Goal: Task Accomplishment & Management: Manage account settings

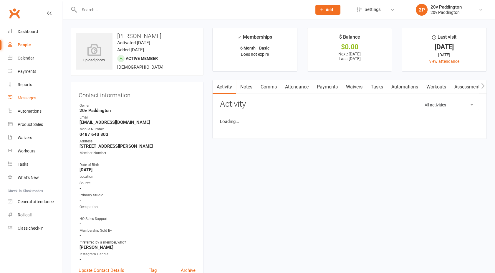
click at [27, 94] on link "Messages" at bounding box center [35, 97] width 54 height 13
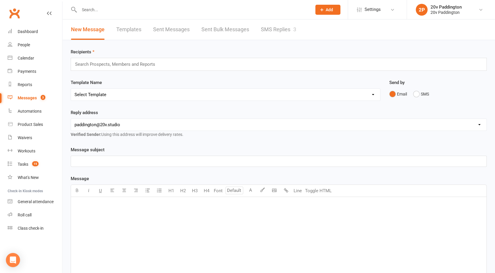
click at [283, 31] on link "SMS Replies 3" at bounding box center [278, 29] width 35 height 20
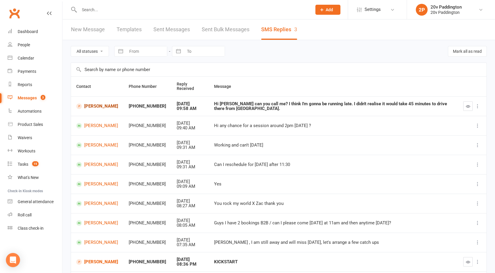
click at [87, 106] on link "[PERSON_NAME]" at bounding box center [97, 106] width 42 height 6
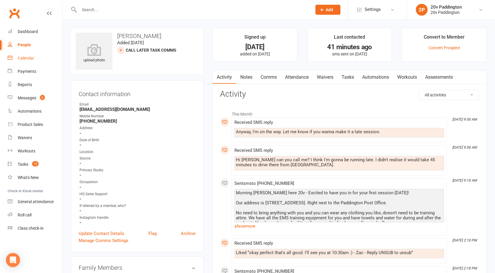
click at [37, 62] on link "Calendar" at bounding box center [35, 58] width 54 height 13
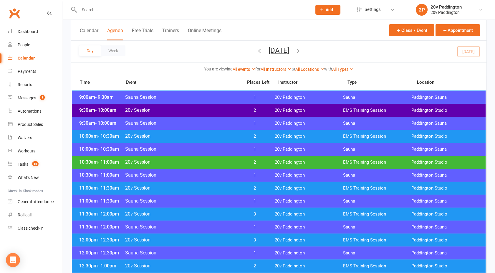
scroll to position [208, 0]
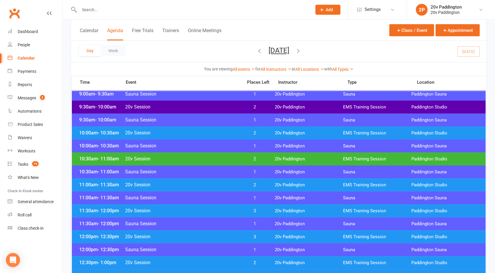
click at [233, 159] on span "20v Session" at bounding box center [182, 159] width 114 height 6
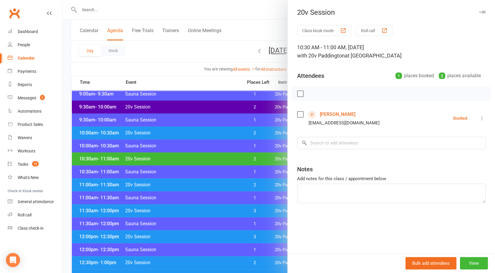
click at [233, 159] on div at bounding box center [278, 136] width 432 height 273
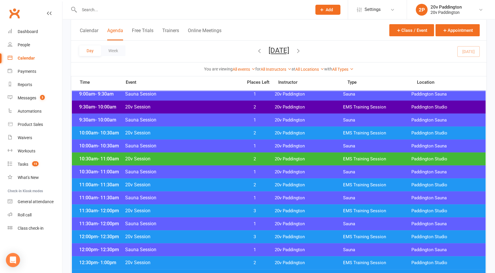
click at [230, 184] on span "20v Session" at bounding box center [182, 185] width 114 height 6
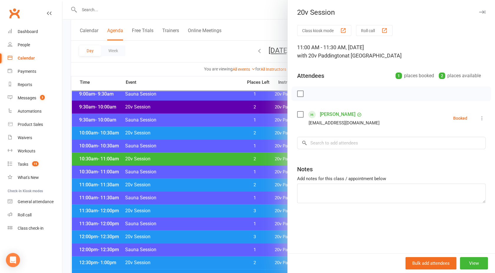
click at [230, 184] on div at bounding box center [278, 136] width 432 height 273
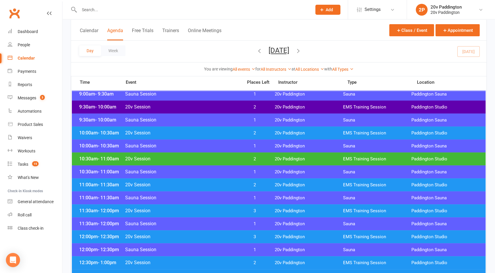
click at [227, 158] on span "20v Session" at bounding box center [182, 159] width 114 height 6
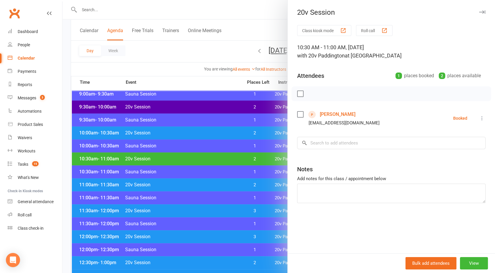
click at [233, 182] on div at bounding box center [278, 136] width 432 height 273
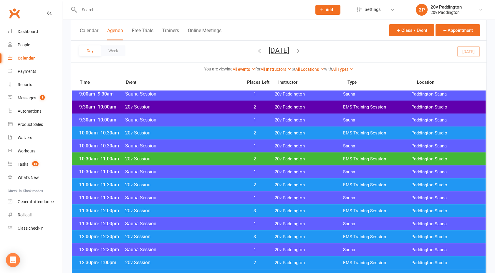
click at [233, 182] on span "20v Session" at bounding box center [182, 185] width 114 height 6
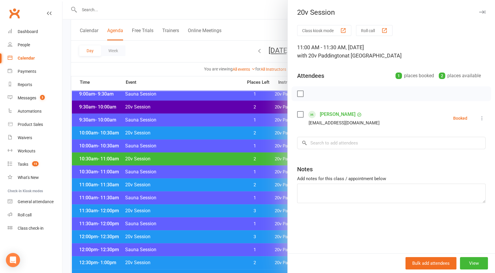
click at [161, 49] on div at bounding box center [278, 136] width 432 height 273
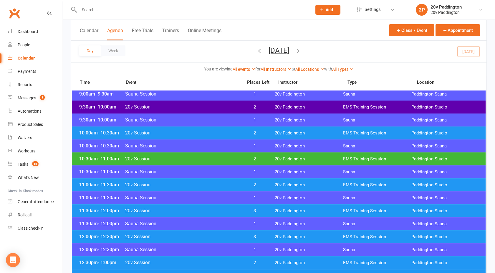
click at [26, 57] on div "Calendar" at bounding box center [26, 58] width 17 height 5
click at [26, 98] on div "Messages" at bounding box center [27, 97] width 19 height 5
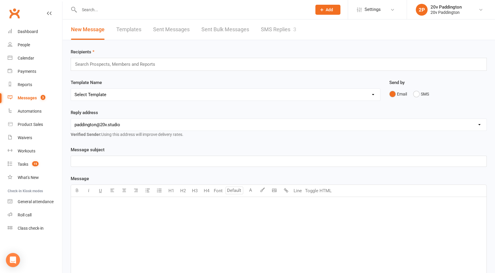
click at [274, 28] on link "SMS Replies 3" at bounding box center [278, 29] width 35 height 20
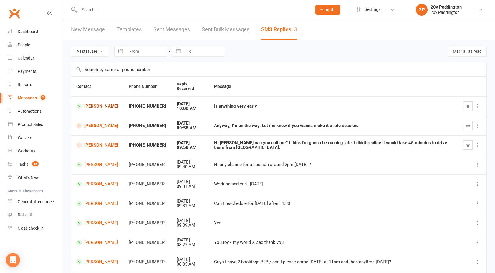
click at [106, 105] on link "[PERSON_NAME]" at bounding box center [97, 106] width 42 height 6
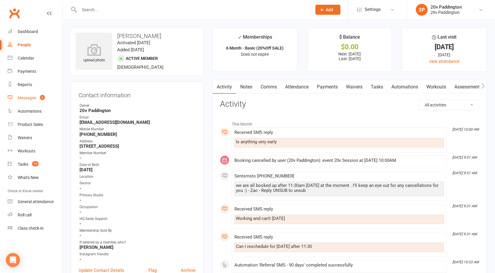
click at [30, 102] on link "Messages 3" at bounding box center [35, 97] width 54 height 13
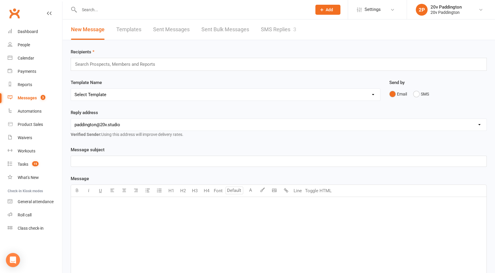
click at [279, 34] on link "SMS Replies 3" at bounding box center [278, 29] width 35 height 20
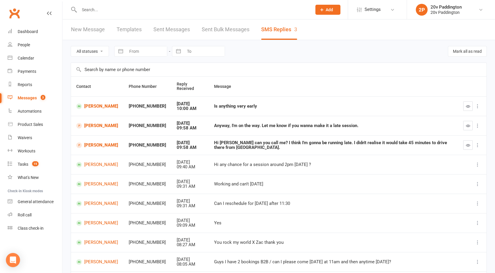
scroll to position [61, 0]
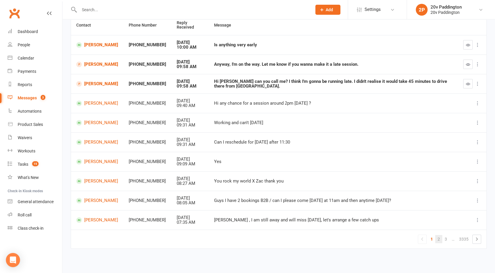
click at [436, 238] on link "2" at bounding box center [438, 239] width 7 height 8
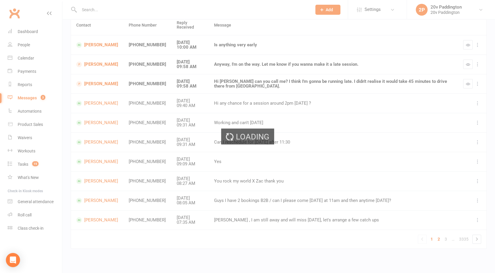
scroll to position [57, 0]
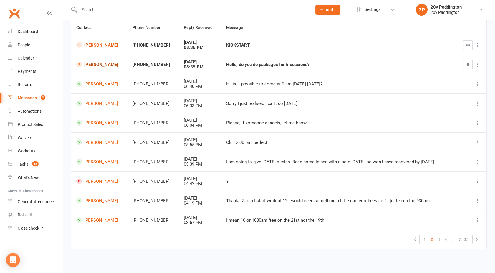
click at [105, 63] on link "[PERSON_NAME]" at bounding box center [99, 65] width 46 height 6
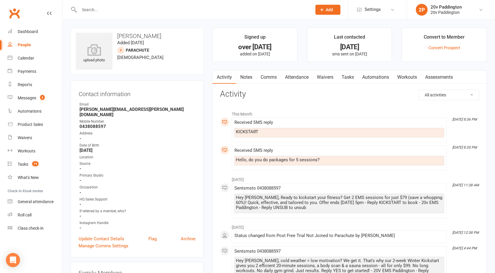
click at [272, 78] on link "Comms" at bounding box center [268, 77] width 24 height 14
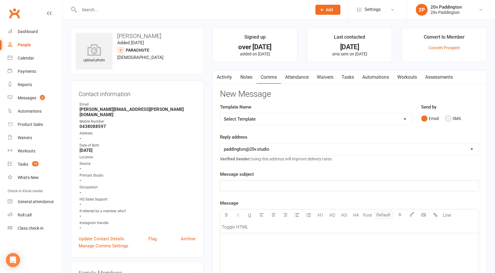
click at [453, 121] on button "SMS" at bounding box center [453, 118] width 16 height 11
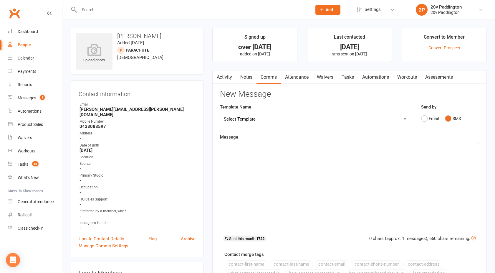
click at [390, 151] on p "﻿" at bounding box center [349, 148] width 251 height 7
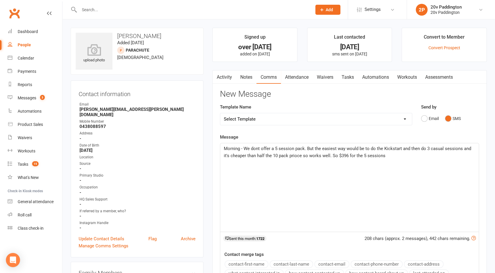
click at [394, 159] on div "Morning - We dont offer a 5 session pack. But the easiest way would be to do th…" at bounding box center [349, 187] width 258 height 88
click at [397, 156] on p "Morning - We dont offer a 5 session pack. But the easiest way would be to do th…" at bounding box center [349, 152] width 251 height 14
click at [243, 147] on span "Morning - We dont offer a 5 session pack. But the easiest way would be to do th…" at bounding box center [348, 152] width 248 height 12
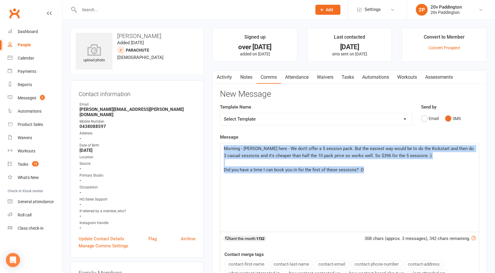
drag, startPoint x: 374, startPoint y: 169, endPoint x: 196, endPoint y: 150, distance: 179.4
copy div "Morning - [PERSON_NAME] here - We don't offer a 5 session pack. But the easiest…"
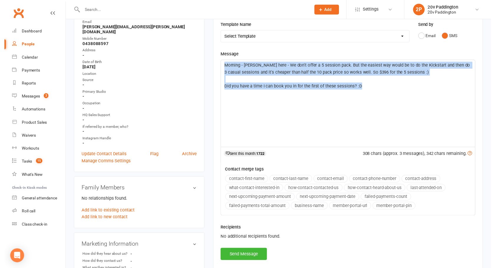
scroll to position [82, 0]
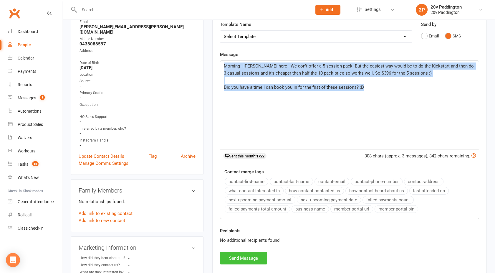
click at [240, 254] on button "Send Message" at bounding box center [243, 258] width 47 height 12
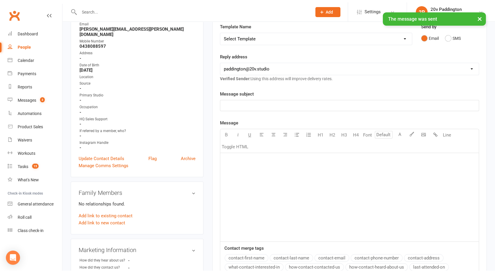
scroll to position [0, 0]
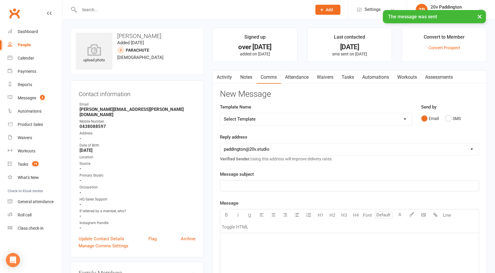
click at [226, 74] on link "Activity" at bounding box center [225, 77] width 24 height 14
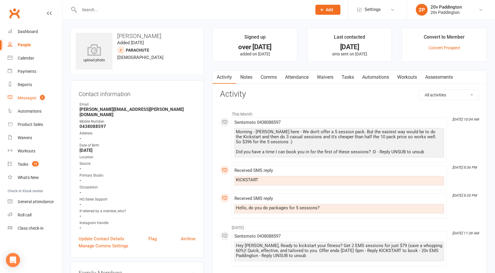
click at [32, 100] on link "Messages 3" at bounding box center [35, 97] width 54 height 13
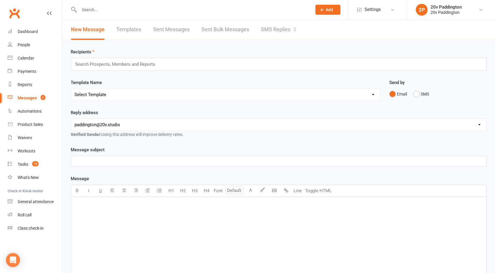
click at [281, 27] on link "SMS Replies 3" at bounding box center [278, 29] width 35 height 20
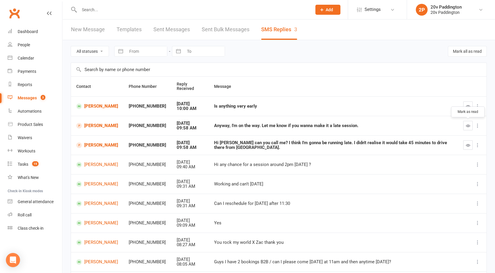
click at [466, 127] on icon "button" at bounding box center [468, 125] width 4 height 4
click at [467, 146] on icon "button" at bounding box center [468, 145] width 4 height 4
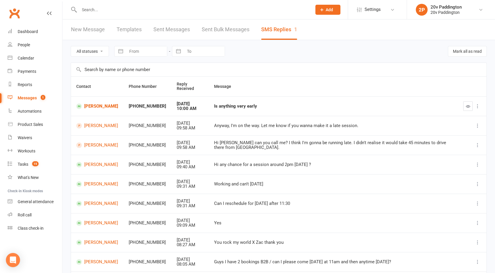
click at [24, 94] on link "Messages 1" at bounding box center [35, 97] width 54 height 13
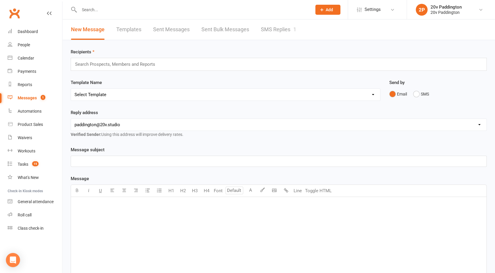
click at [290, 26] on link "SMS Replies 1" at bounding box center [278, 29] width 35 height 20
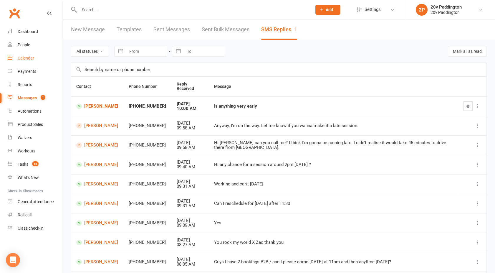
click at [29, 59] on div "Calendar" at bounding box center [26, 58] width 16 height 5
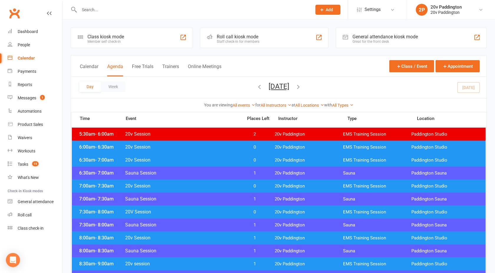
click at [273, 85] on button "[DATE]" at bounding box center [278, 86] width 21 height 8
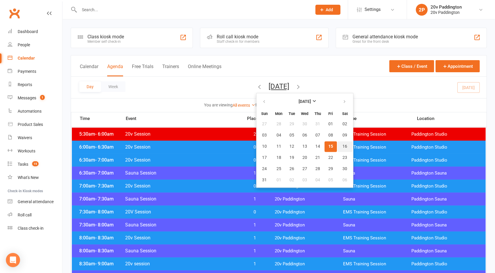
click at [337, 146] on button "16" at bounding box center [344, 146] width 15 height 11
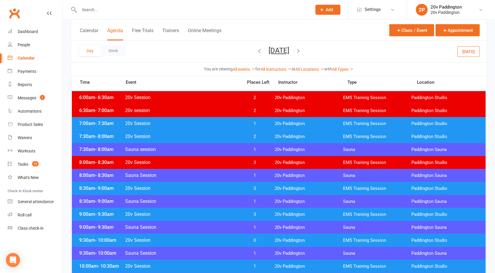
scroll to position [38, 0]
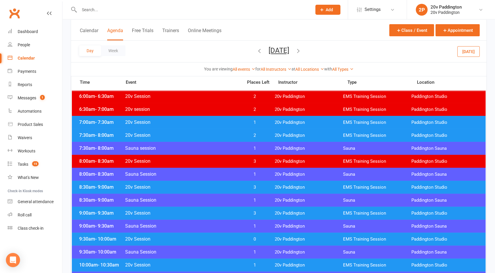
click at [207, 120] on span "20v Session" at bounding box center [182, 122] width 114 height 6
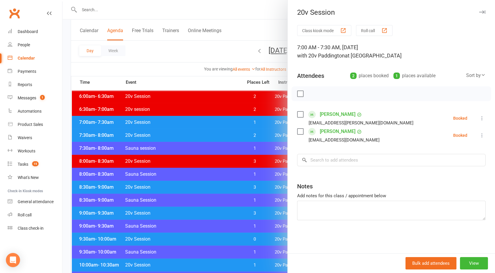
click at [207, 120] on div at bounding box center [278, 136] width 432 height 273
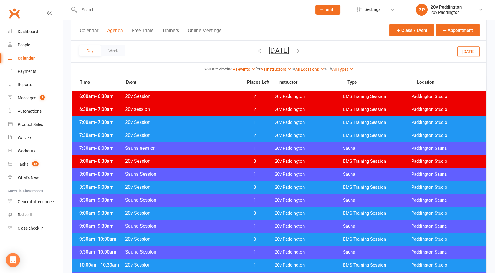
click at [208, 135] on span "20v Session" at bounding box center [182, 135] width 114 height 6
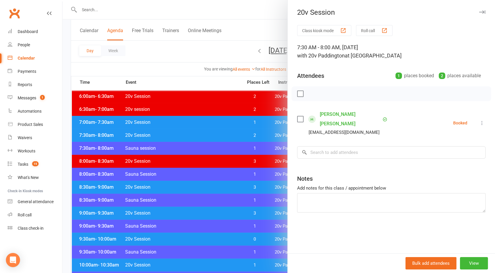
click at [208, 135] on div at bounding box center [278, 136] width 432 height 273
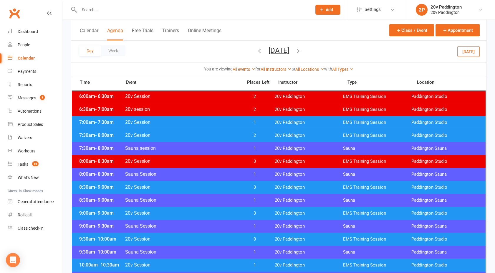
click at [203, 186] on span "20v Session" at bounding box center [182, 187] width 114 height 6
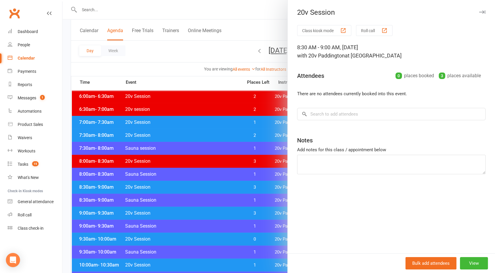
click at [203, 186] on div at bounding box center [278, 136] width 432 height 273
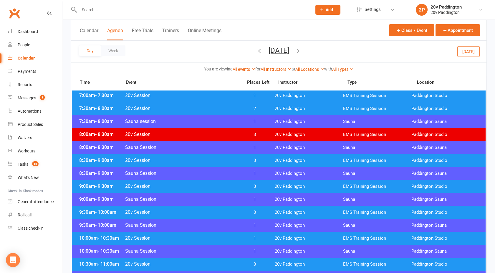
scroll to position [65, 0]
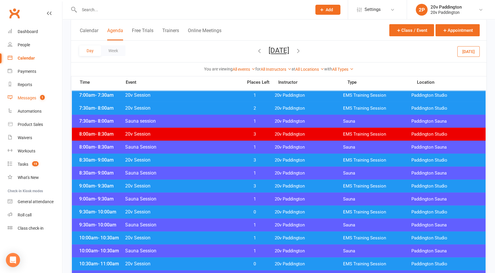
click at [33, 98] on div "Messages" at bounding box center [27, 97] width 19 height 5
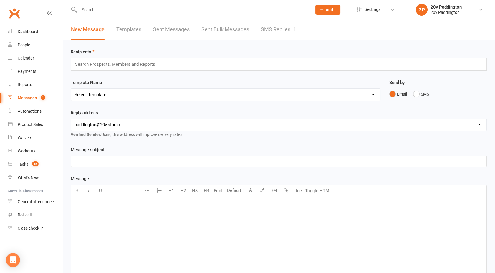
click at [281, 26] on link "SMS Replies 1" at bounding box center [278, 29] width 35 height 20
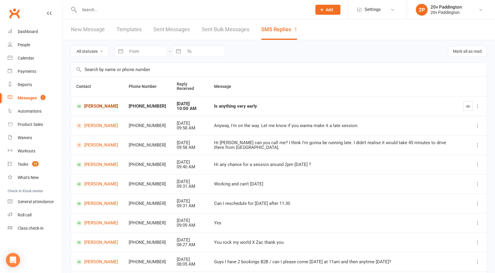
click at [94, 106] on link "[PERSON_NAME]" at bounding box center [97, 106] width 42 height 6
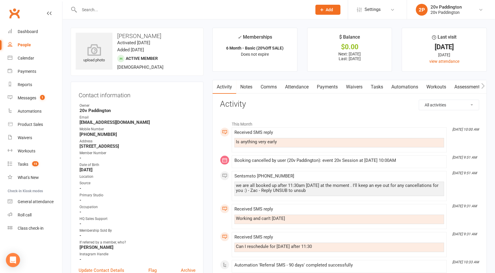
click at [268, 87] on link "Comms" at bounding box center [268, 87] width 24 height 14
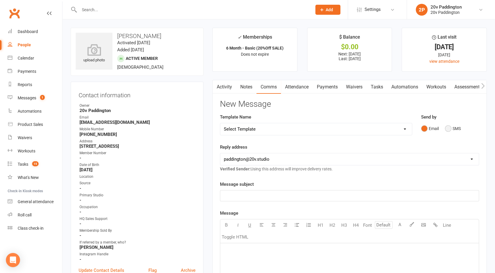
click at [449, 128] on button "SMS" at bounding box center [453, 128] width 16 height 11
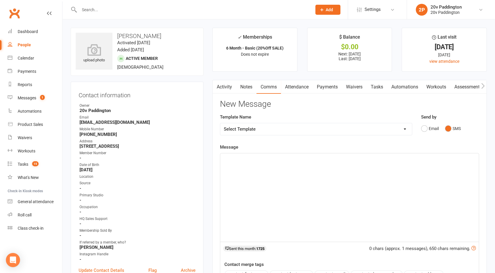
click at [371, 167] on div "﻿" at bounding box center [349, 197] width 258 height 88
click at [243, 157] on span "We have 7, 7:30 or 8:30am available? :)" at bounding box center [262, 158] width 76 height 5
click at [260, 158] on span "We have 7am, 7:30 or 8:30am available? :)" at bounding box center [265, 158] width 82 height 5
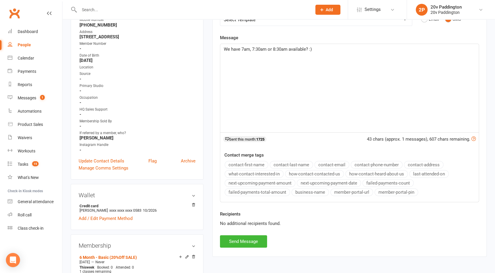
scroll to position [94, 0]
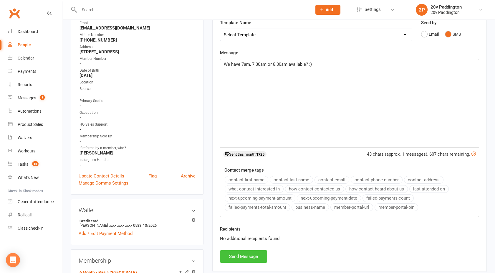
click at [233, 253] on button "Send Message" at bounding box center [243, 256] width 47 height 12
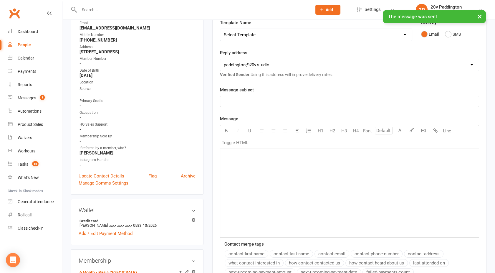
scroll to position [0, 0]
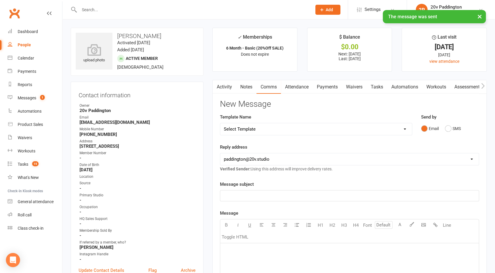
click at [226, 84] on link "Activity" at bounding box center [225, 87] width 24 height 14
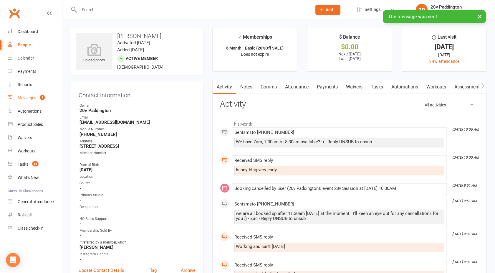
click at [29, 98] on div "Messages" at bounding box center [27, 97] width 19 height 5
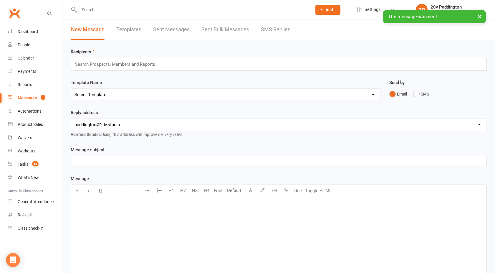
click at [278, 35] on link "SMS Replies 1" at bounding box center [278, 29] width 35 height 20
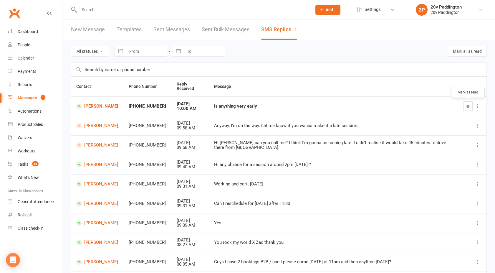
click at [467, 107] on icon "button" at bounding box center [468, 106] width 4 height 4
click at [97, 214] on td "[PERSON_NAME]" at bounding box center [97, 222] width 52 height 19
click at [91, 220] on link "[PERSON_NAME]" at bounding box center [97, 223] width 42 height 6
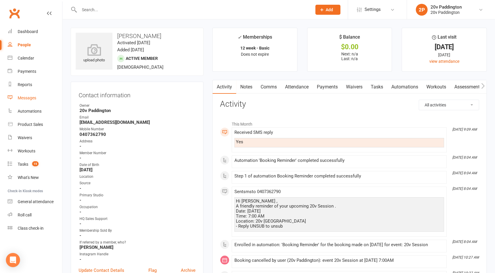
click at [30, 97] on div "Messages" at bounding box center [27, 97] width 19 height 5
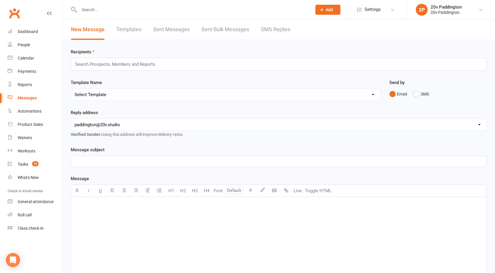
click at [274, 36] on link "SMS Replies" at bounding box center [275, 29] width 29 height 20
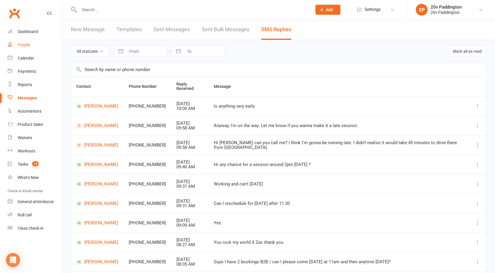
click at [34, 46] on link "People" at bounding box center [35, 44] width 54 height 13
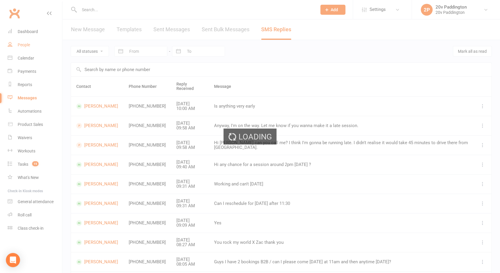
select select "100"
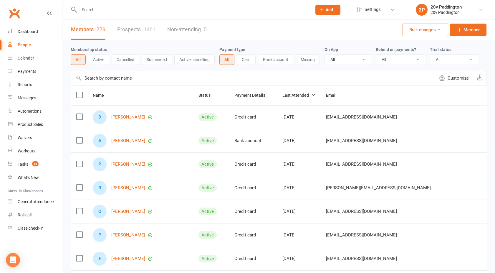
click at [142, 24] on link "Prospects 1461" at bounding box center [136, 29] width 38 height 20
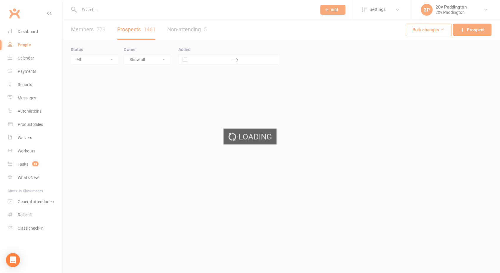
select select "100"
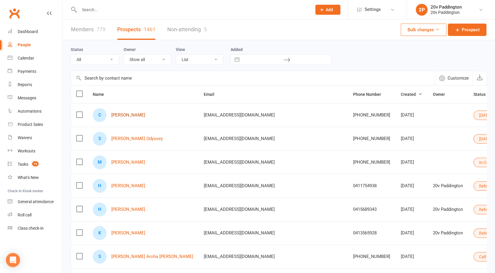
click at [118, 117] on div "C [PERSON_NAME]" at bounding box center [143, 115] width 100 height 14
click at [121, 115] on link "[PERSON_NAME]" at bounding box center [128, 114] width 34 height 5
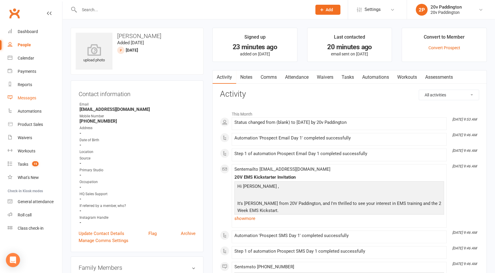
click at [27, 95] on link "Messages" at bounding box center [35, 97] width 54 height 13
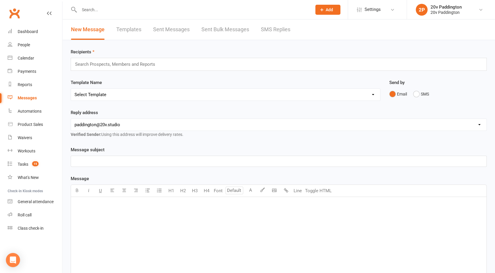
click at [29, 98] on div "Messages" at bounding box center [27, 97] width 19 height 5
click at [273, 27] on link "SMS Replies" at bounding box center [275, 29] width 29 height 20
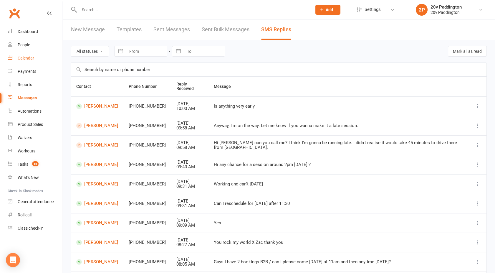
click at [30, 61] on link "Calendar" at bounding box center [35, 58] width 54 height 13
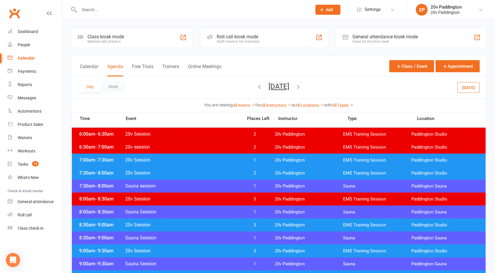
click at [473, 92] on button "[DATE]" at bounding box center [468, 87] width 22 height 11
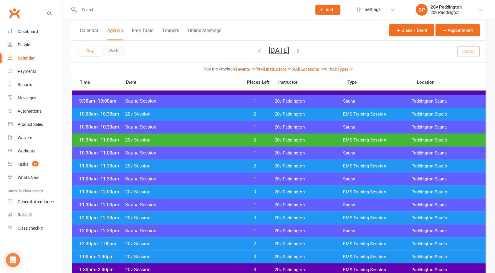
scroll to position [230, 0]
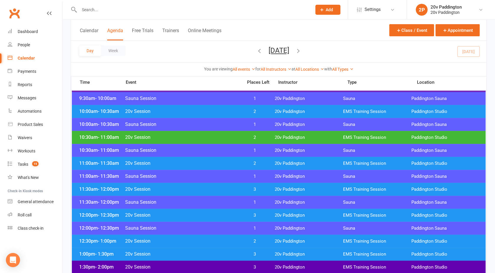
click at [187, 163] on span "20v Session" at bounding box center [182, 163] width 114 height 6
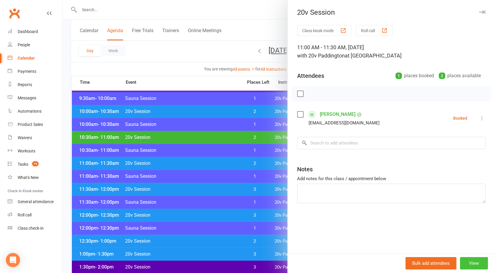
click at [470, 265] on button "View" at bounding box center [474, 263] width 28 height 12
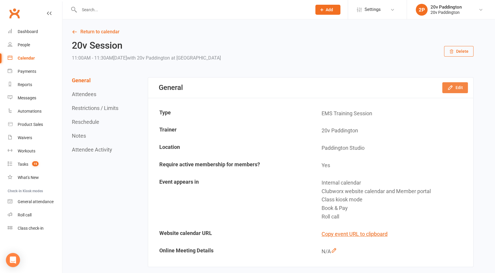
click at [455, 89] on button "Edit" at bounding box center [455, 87] width 26 height 11
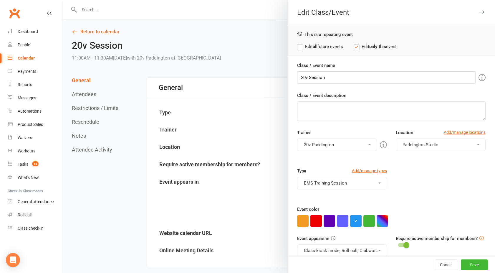
scroll to position [8, 0]
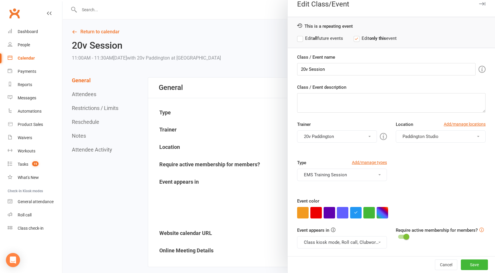
click at [328, 243] on button "Class kiosk mode, Roll call, Clubworx website calendar and Member portal" at bounding box center [342, 242] width 90 height 12
click at [331, 252] on link "Clubworx website calendar and Member portal" at bounding box center [350, 256] width 106 height 12
click at [462, 263] on button "Save" at bounding box center [474, 264] width 27 height 11
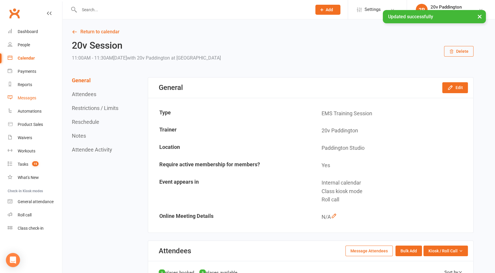
click at [25, 95] on div "Messages" at bounding box center [27, 97] width 19 height 5
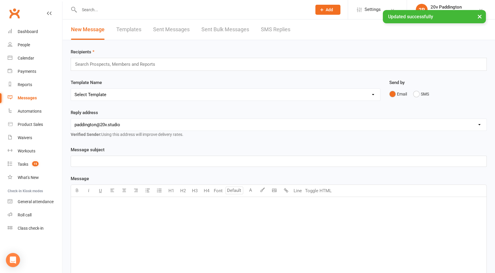
click at [307, 34] on div "New Message Templates Sent Messages Sent Bulk Messages SMS Replies" at bounding box center [278, 29] width 432 height 21
click at [273, 31] on link "SMS Replies" at bounding box center [275, 29] width 29 height 20
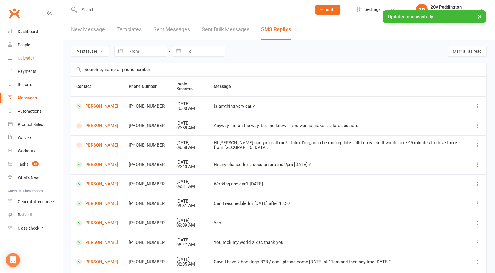
click at [18, 62] on link "Calendar" at bounding box center [35, 58] width 54 height 13
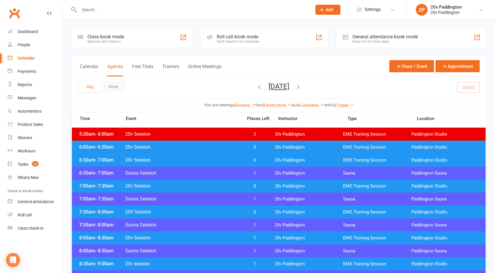
click at [276, 86] on button "[DATE]" at bounding box center [278, 86] width 21 height 8
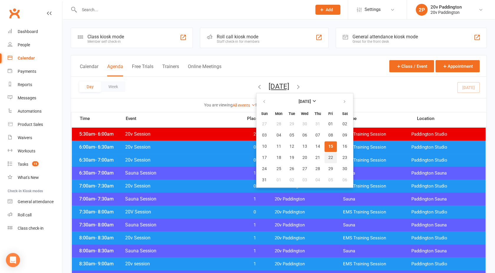
click at [328, 155] on span "22" at bounding box center [330, 157] width 5 height 5
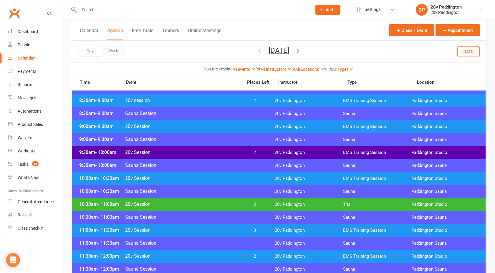
scroll to position [233, 0]
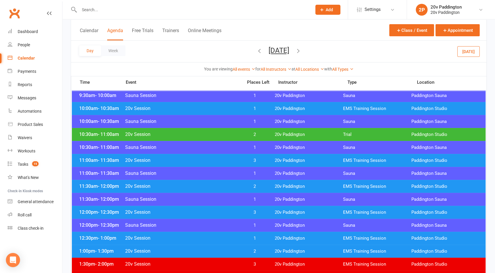
click at [226, 134] on span "20v Session" at bounding box center [182, 134] width 114 height 6
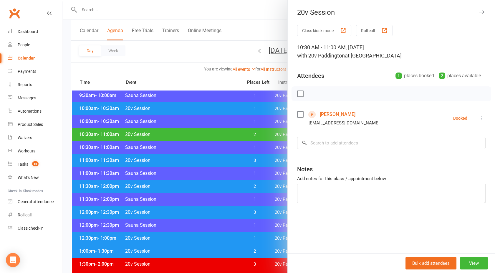
click at [226, 134] on div at bounding box center [278, 136] width 432 height 273
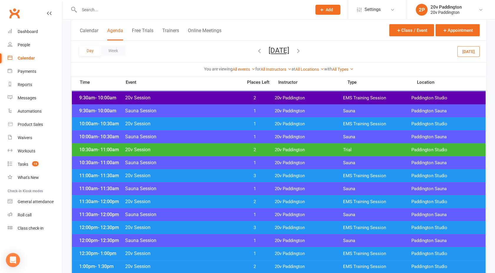
scroll to position [217, 0]
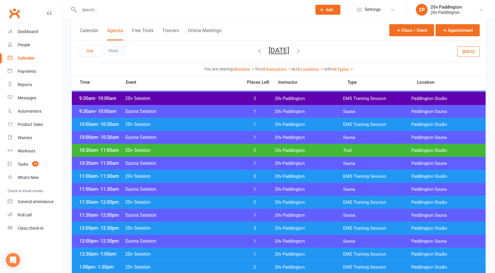
click at [212, 123] on span "20v Session" at bounding box center [182, 124] width 114 height 6
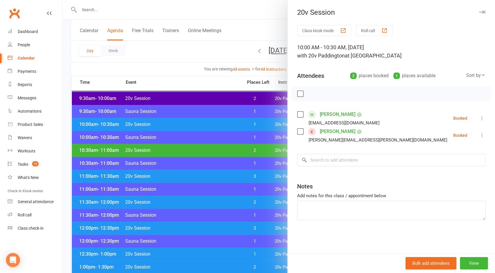
click at [212, 123] on div at bounding box center [278, 136] width 432 height 273
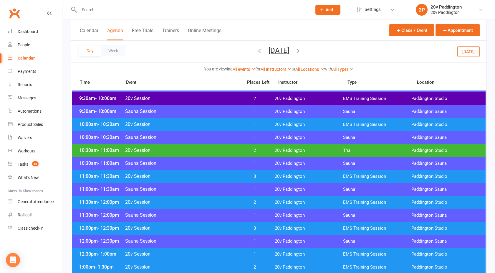
click at [212, 123] on span "20v Session" at bounding box center [182, 124] width 114 height 6
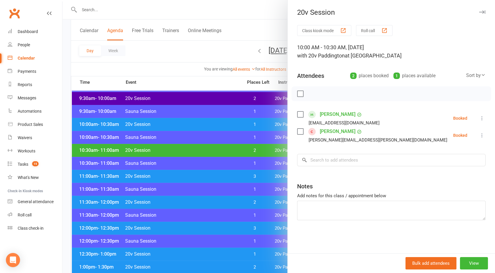
click at [212, 123] on div at bounding box center [278, 136] width 432 height 273
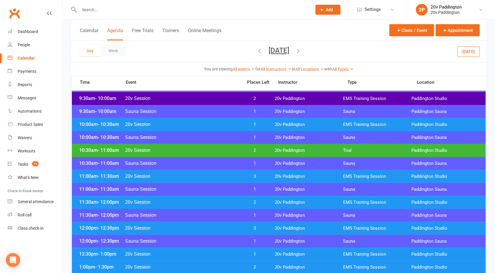
click at [212, 123] on span "20v Session" at bounding box center [182, 124] width 114 height 6
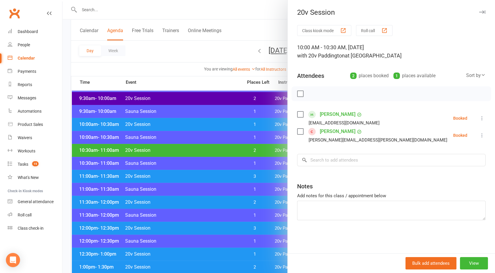
click at [479, 135] on icon at bounding box center [482, 135] width 6 height 6
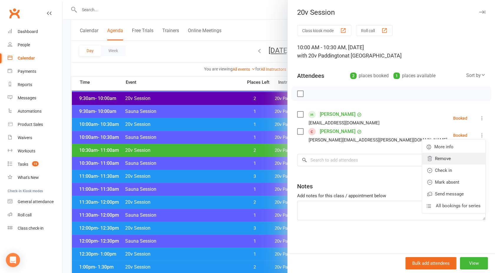
click at [435, 158] on link "Remove" at bounding box center [453, 158] width 63 height 12
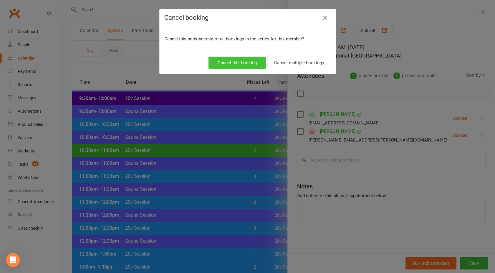
click at [241, 63] on button "Cancel this booking" at bounding box center [236, 63] width 57 height 12
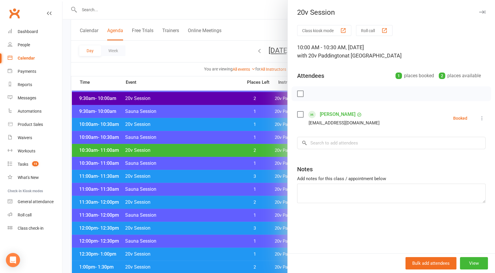
click at [240, 129] on div at bounding box center [278, 136] width 432 height 273
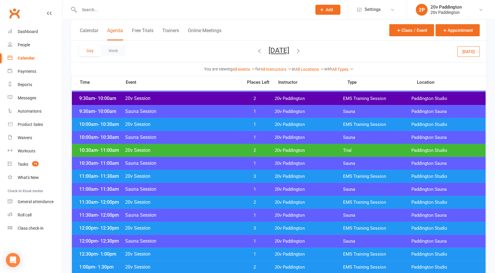
click at [268, 47] on button "[DATE]" at bounding box center [278, 50] width 21 height 8
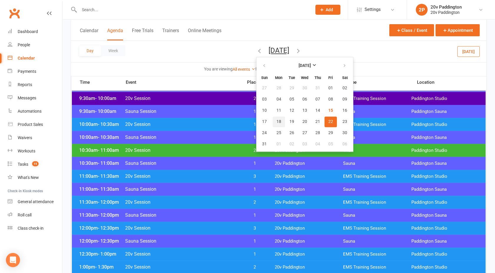
click at [276, 120] on span "18" at bounding box center [278, 121] width 5 height 5
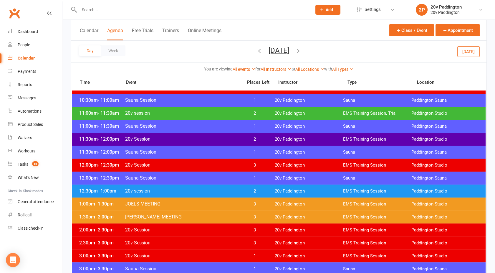
scroll to position [281, 0]
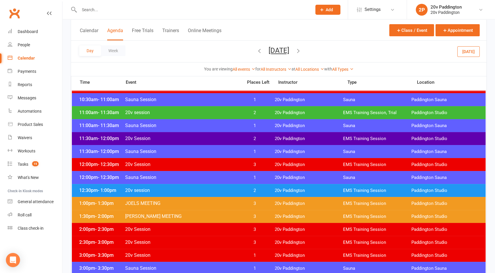
click at [209, 190] on span "20v session" at bounding box center [182, 190] width 114 height 6
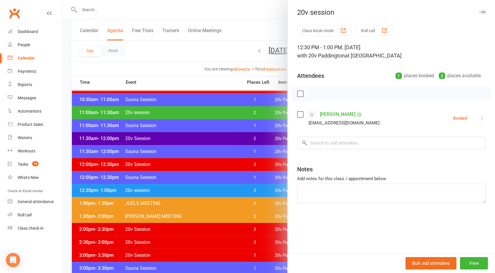
click at [209, 190] on div at bounding box center [278, 136] width 432 height 273
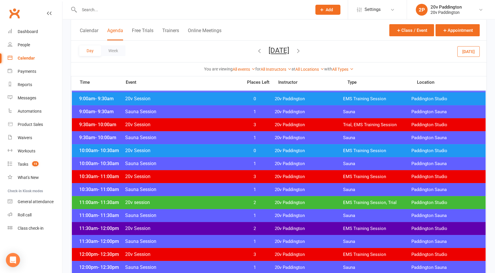
scroll to position [191, 0]
click at [185, 150] on span "20v Session" at bounding box center [182, 150] width 114 height 6
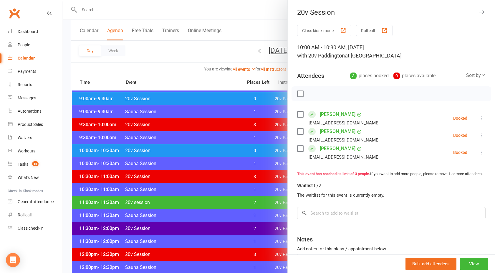
click at [185, 150] on div at bounding box center [278, 136] width 432 height 273
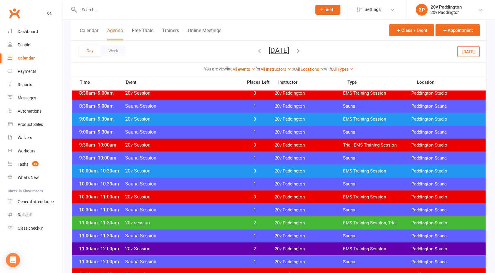
scroll to position [166, 0]
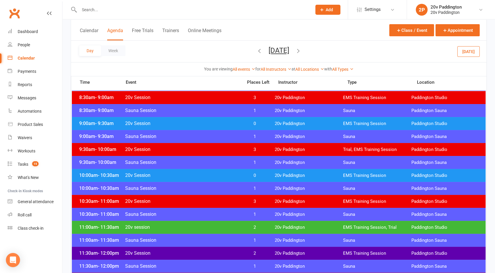
click at [177, 120] on span "20v Session" at bounding box center [182, 123] width 114 height 6
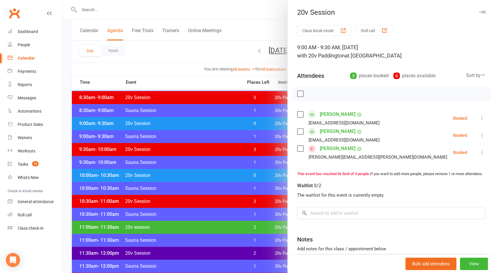
click at [479, 152] on icon at bounding box center [482, 152] width 6 height 6
click at [441, 174] on link "Remove" at bounding box center [453, 176] width 63 height 12
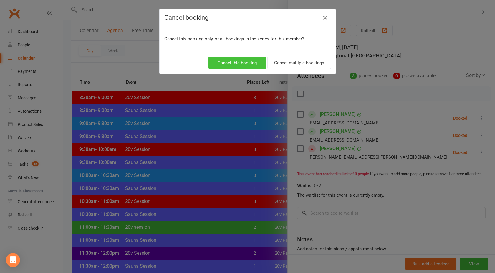
click at [239, 62] on button "Cancel this booking" at bounding box center [236, 63] width 57 height 12
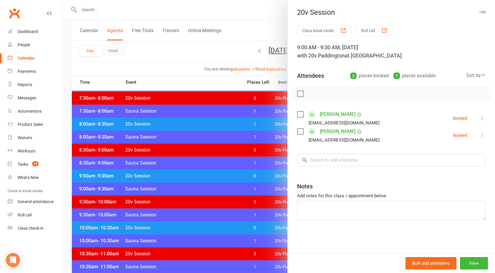
scroll to position [98, 0]
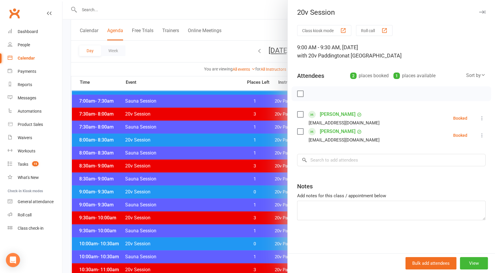
click at [217, 145] on div at bounding box center [278, 136] width 432 height 273
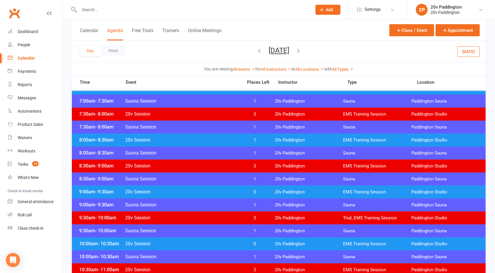
click at [211, 141] on span "20v Session" at bounding box center [182, 140] width 114 height 6
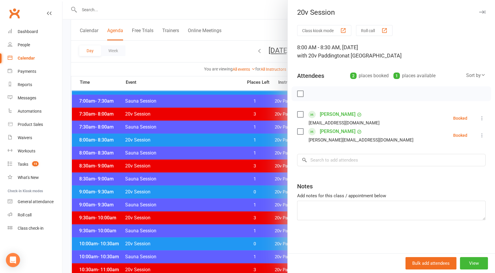
click at [479, 136] on icon at bounding box center [482, 135] width 6 height 6
click at [434, 160] on link "Remove" at bounding box center [453, 158] width 63 height 12
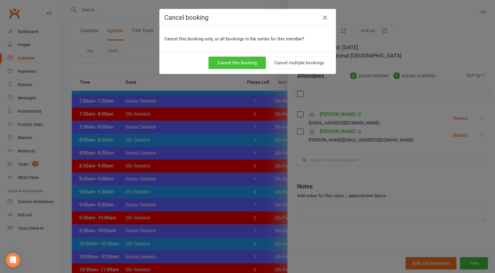
click at [228, 65] on button "Cancel this booking" at bounding box center [236, 63] width 57 height 12
click at [219, 152] on div "Cancel booking Cancel this booking only, or all bookings in the series for this…" at bounding box center [247, 136] width 495 height 273
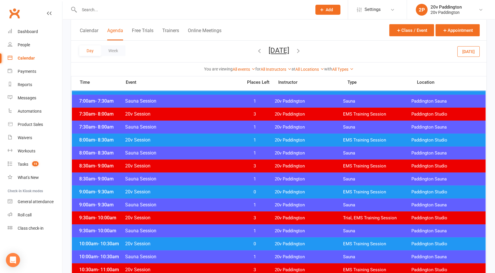
click at [190, 193] on span "20v Session" at bounding box center [182, 192] width 114 height 6
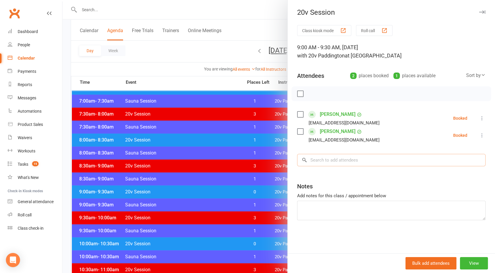
click at [328, 158] on input "search" at bounding box center [391, 160] width 188 height 12
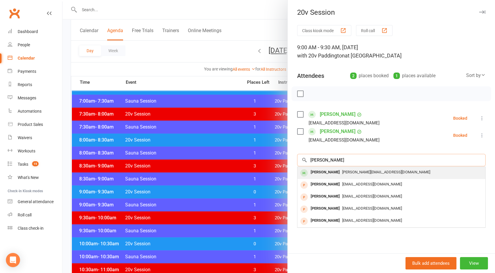
type input "[PERSON_NAME]"
click at [330, 171] on div "[PERSON_NAME]" at bounding box center [325, 172] width 34 height 9
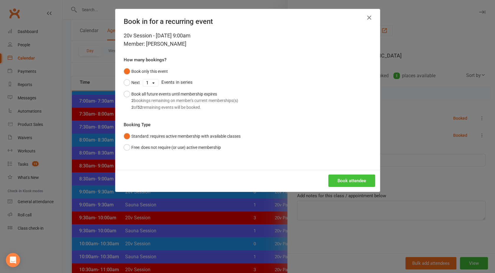
click at [346, 175] on button "Book attendee" at bounding box center [351, 180] width 47 height 12
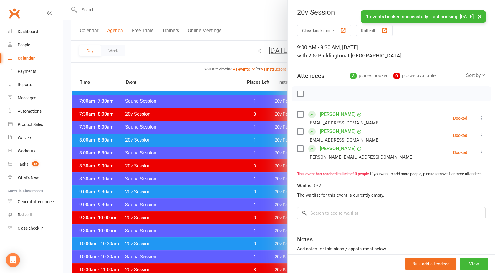
click at [336, 145] on link "[PERSON_NAME]" at bounding box center [338, 148] width 36 height 9
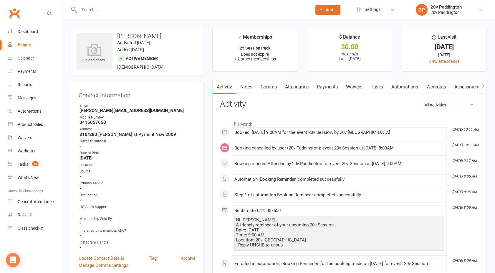
click at [268, 89] on link "Comms" at bounding box center [268, 87] width 24 height 14
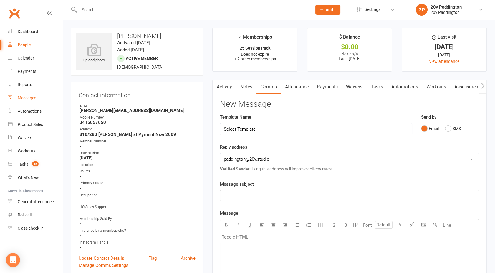
click at [17, 104] on link "Messages" at bounding box center [35, 97] width 54 height 13
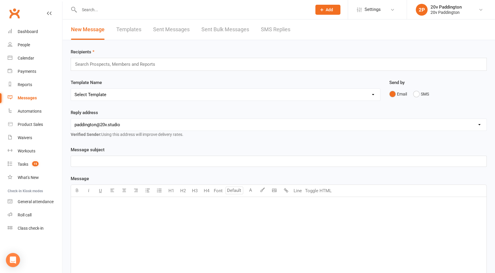
click at [272, 29] on link "SMS Replies" at bounding box center [275, 29] width 29 height 20
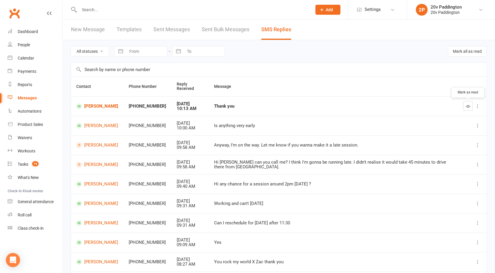
click at [467, 107] on icon "button" at bounding box center [468, 106] width 4 height 4
click at [41, 59] on link "Calendar" at bounding box center [35, 58] width 54 height 13
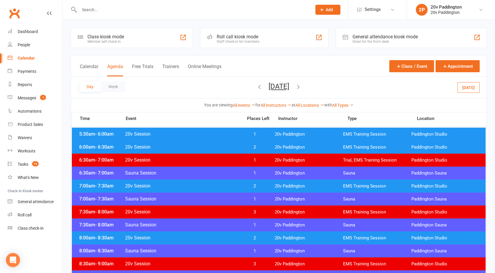
click at [268, 84] on button "[DATE]" at bounding box center [278, 86] width 21 height 8
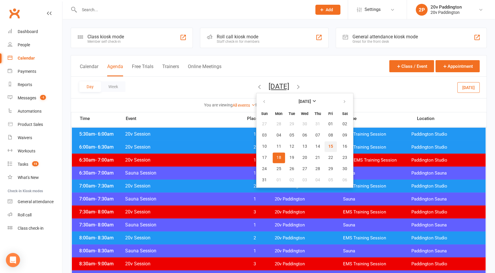
click at [324, 150] on button "15" at bounding box center [330, 146] width 12 height 11
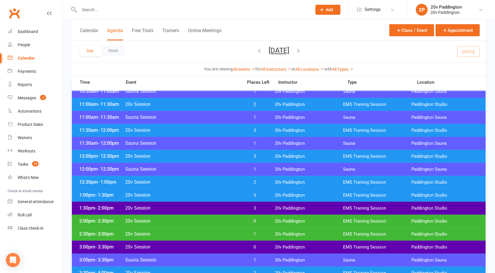
scroll to position [289, 0]
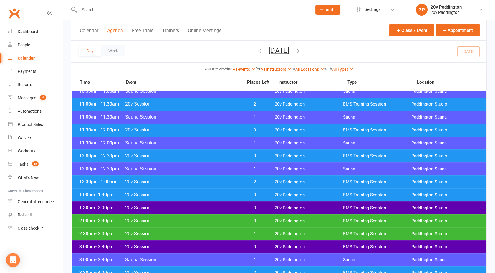
click at [227, 180] on span "20v Session" at bounding box center [182, 182] width 114 height 6
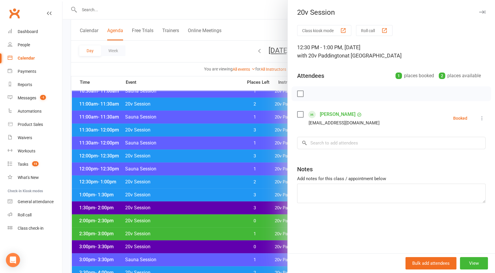
click at [227, 180] on div at bounding box center [278, 136] width 432 height 273
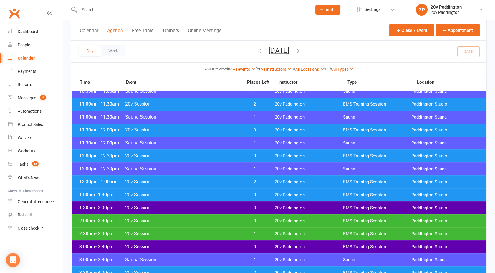
click at [219, 217] on div "2:00pm - 2:30pm 20v Session 0 20v Paddington EMS Training Session [GEOGRAPHIC_D…" at bounding box center [279, 220] width 414 height 13
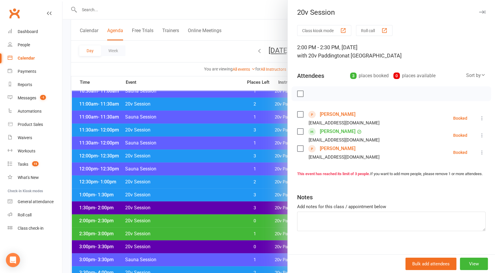
click at [219, 217] on div at bounding box center [278, 136] width 432 height 273
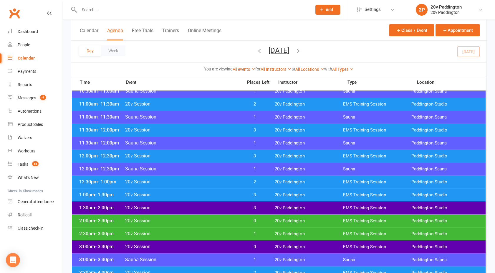
click at [223, 207] on span "20v Session" at bounding box center [182, 208] width 114 height 6
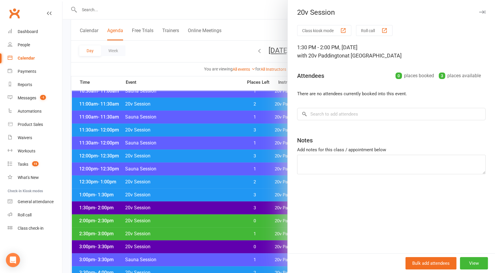
click at [223, 207] on div at bounding box center [278, 136] width 432 height 273
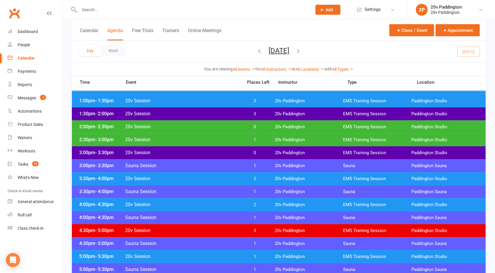
scroll to position [383, 0]
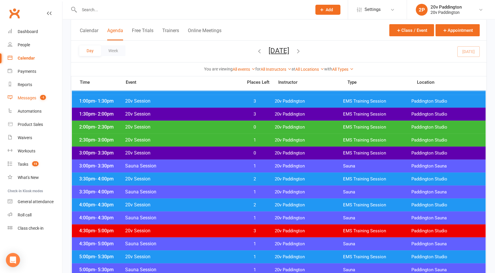
click at [29, 102] on link "Messages -1" at bounding box center [35, 97] width 54 height 13
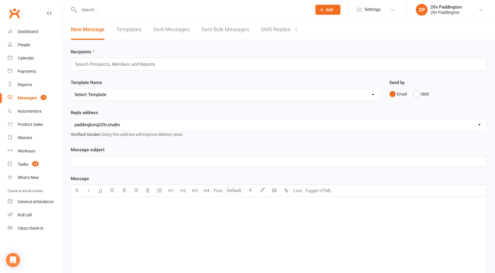
click at [279, 28] on link "SMS Replies -1" at bounding box center [279, 29] width 37 height 20
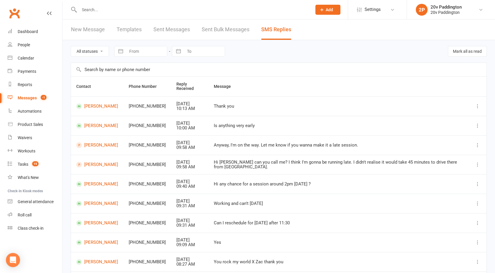
click at [89, 51] on select "All statuses Read only Unread only" at bounding box center [90, 51] width 38 height 10
select select "unread_only"
click at [71, 46] on select "All statuses Read only Unread only" at bounding box center [90, 51] width 38 height 10
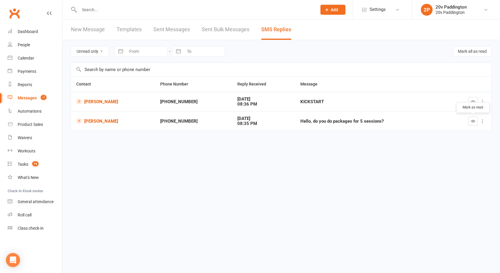
click at [472, 121] on icon "button" at bounding box center [473, 121] width 4 height 4
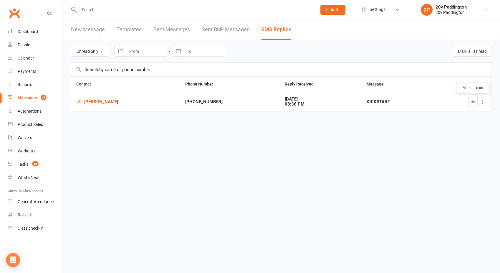
click at [471, 102] on icon "button" at bounding box center [473, 101] width 4 height 4
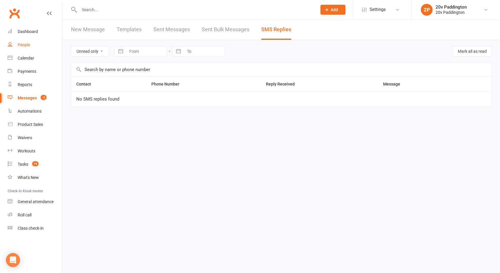
click at [26, 43] on div "People" at bounding box center [24, 44] width 12 height 5
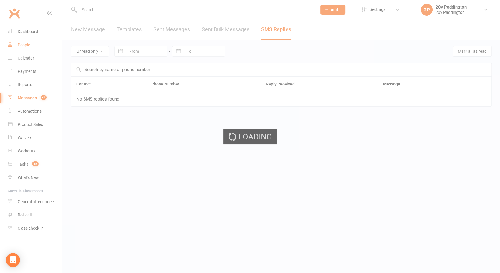
select select "100"
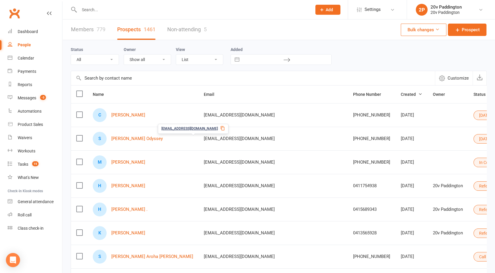
scroll to position [17, 0]
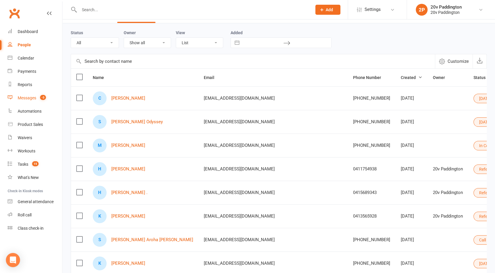
click at [31, 94] on link "Messages -3" at bounding box center [35, 97] width 54 height 13
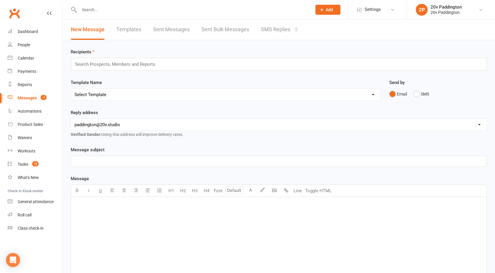
click at [284, 23] on link "SMS Replies -3" at bounding box center [279, 29] width 37 height 20
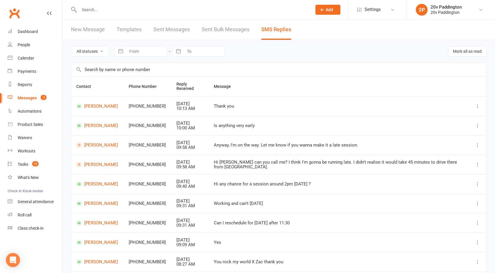
click at [29, 95] on div "Messages" at bounding box center [27, 97] width 19 height 5
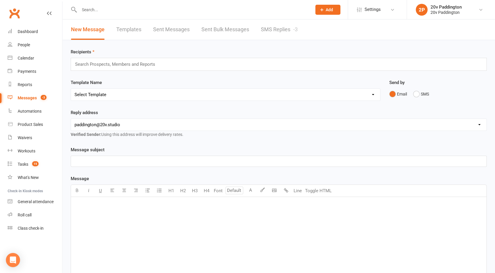
click at [260, 33] on div "New Message Templates Sent Messages Sent Bulk Messages SMS Replies -3" at bounding box center [184, 29] width 244 height 20
click at [268, 33] on link "SMS Replies -3" at bounding box center [279, 29] width 37 height 20
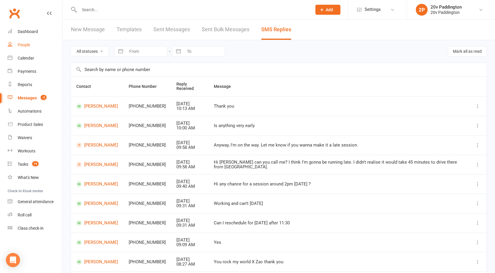
click at [22, 44] on div "People" at bounding box center [24, 44] width 12 height 5
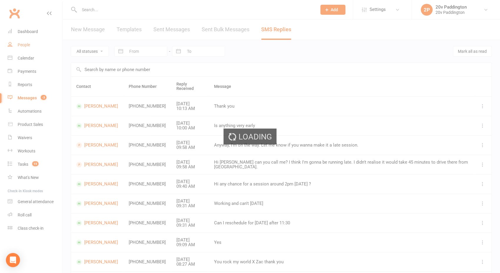
select select "100"
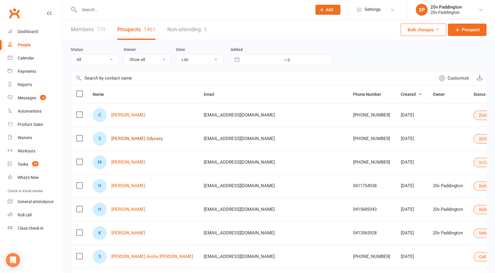
click at [132, 137] on link "[PERSON_NAME] Odyssey" at bounding box center [137, 138] width 52 height 5
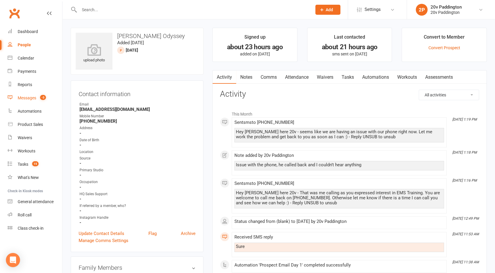
click at [31, 97] on div "Messages" at bounding box center [27, 97] width 19 height 5
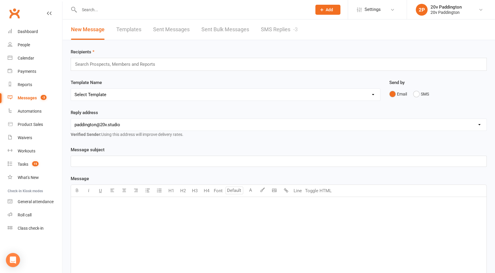
click at [292, 31] on link "SMS Replies -3" at bounding box center [279, 29] width 37 height 20
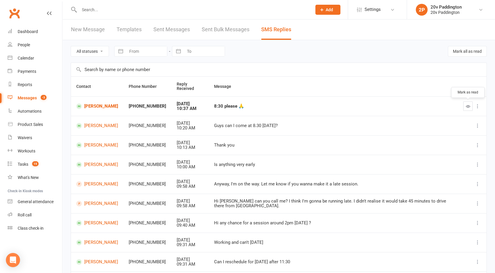
click at [467, 103] on button "button" at bounding box center [467, 105] width 9 height 9
click at [24, 60] on div "Calendar" at bounding box center [26, 58] width 16 height 5
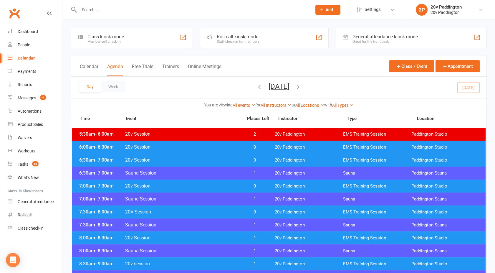
click at [275, 85] on button "[DATE]" at bounding box center [278, 86] width 21 height 8
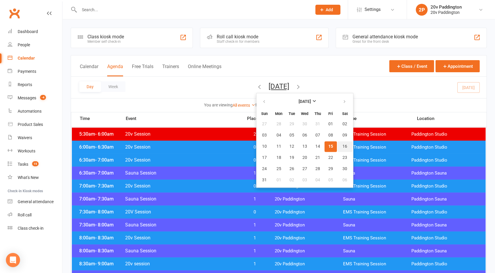
click at [342, 145] on span "16" at bounding box center [344, 146] width 5 height 5
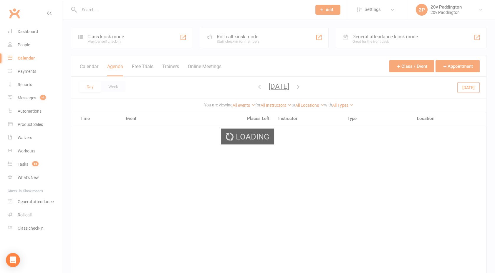
scroll to position [26, 0]
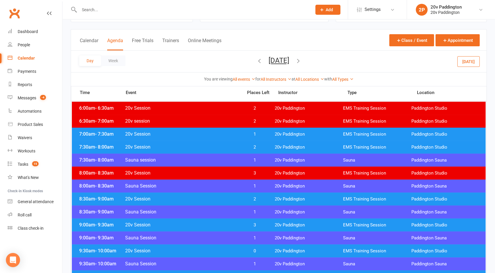
click at [198, 199] on span "20v Session" at bounding box center [182, 199] width 114 height 6
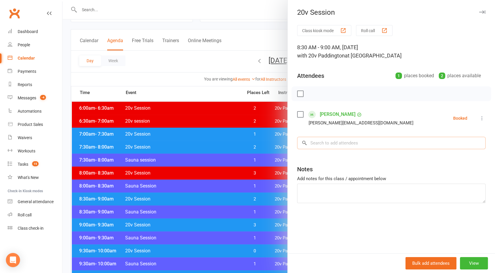
click at [331, 141] on input "search" at bounding box center [391, 143] width 188 height 12
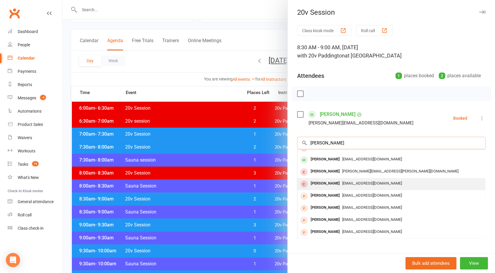
scroll to position [0, 0]
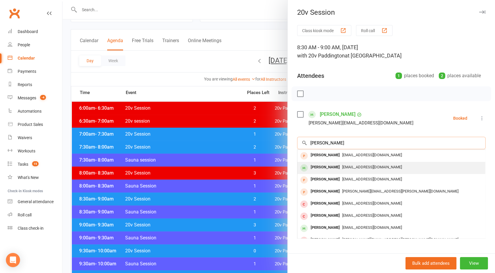
type input "[PERSON_NAME]"
click at [335, 163] on div "[EMAIL_ADDRESS][DOMAIN_NAME]" at bounding box center [391, 167] width 183 height 9
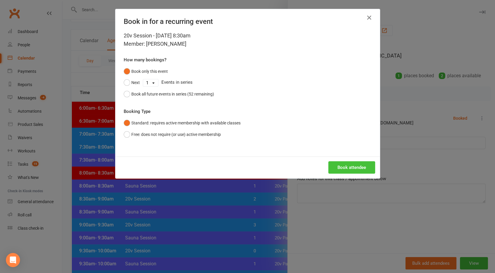
click at [353, 168] on button "Book attendee" at bounding box center [351, 167] width 47 height 12
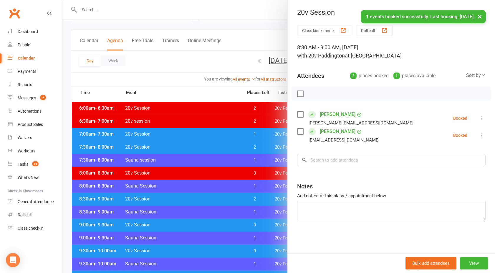
click at [331, 114] on link "[PERSON_NAME]" at bounding box center [338, 113] width 36 height 9
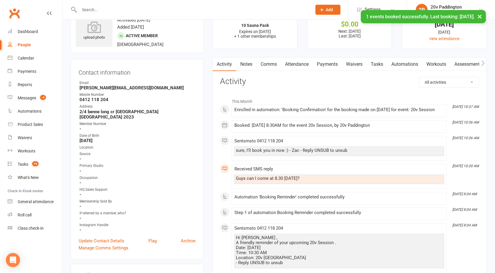
scroll to position [24, 0]
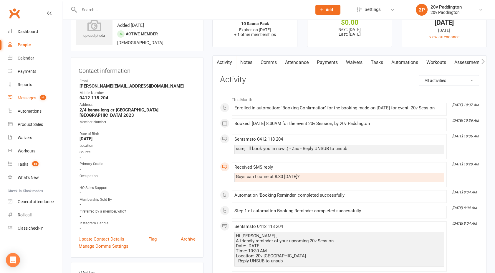
click at [31, 99] on div "Messages" at bounding box center [27, 97] width 19 height 5
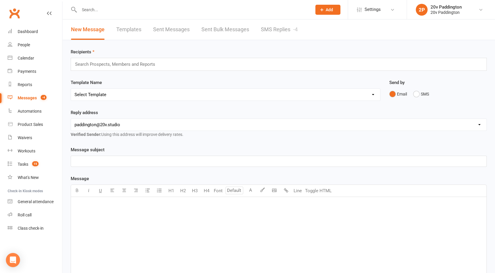
click at [275, 30] on link "SMS Replies -4" at bounding box center [279, 29] width 37 height 20
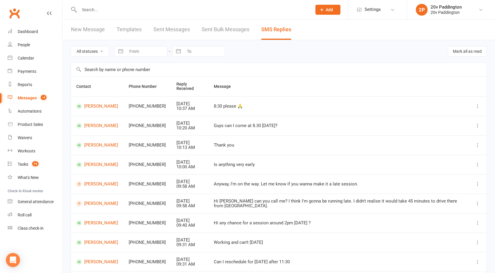
scroll to position [57, 0]
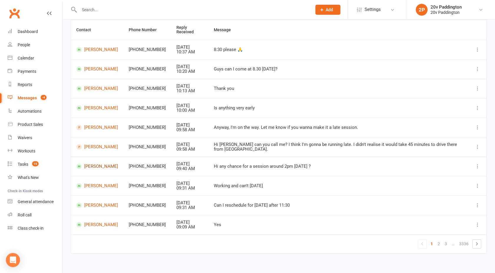
click at [99, 163] on link "[PERSON_NAME]" at bounding box center [97, 166] width 42 height 6
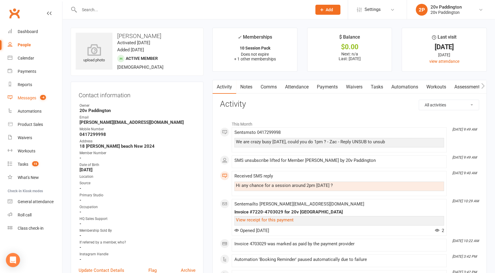
click at [25, 98] on div "Messages" at bounding box center [27, 97] width 19 height 5
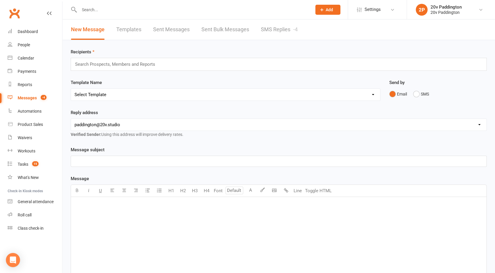
click at [292, 31] on link "SMS Replies -4" at bounding box center [279, 29] width 37 height 20
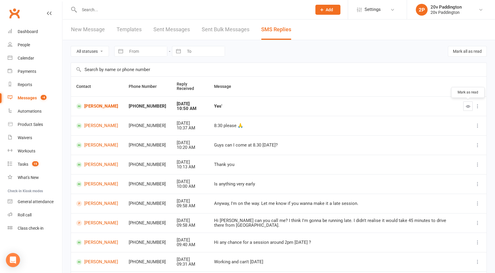
click at [466, 106] on icon "button" at bounding box center [468, 106] width 4 height 4
click at [100, 103] on link "[PERSON_NAME]" at bounding box center [97, 106] width 42 height 6
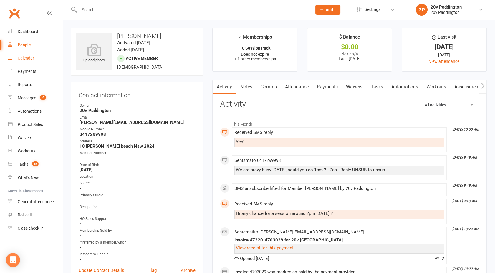
click at [31, 60] on div "Calendar" at bounding box center [26, 58] width 16 height 5
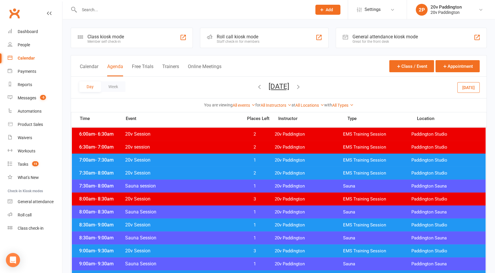
click at [278, 87] on button "[DATE]" at bounding box center [278, 86] width 21 height 8
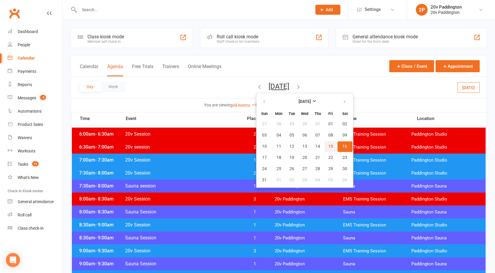
click at [324, 146] on button "15" at bounding box center [330, 146] width 12 height 11
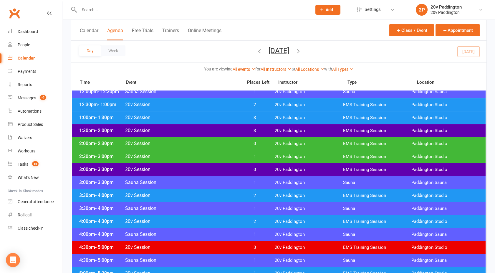
scroll to position [316, 0]
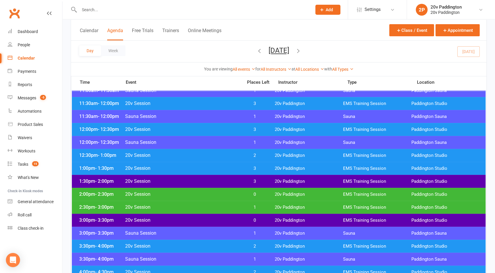
click at [224, 164] on div "1:00pm - 1:30pm 20v Session 3 20v Paddington EMS Training Session [GEOGRAPHIC_D…" at bounding box center [279, 168] width 414 height 13
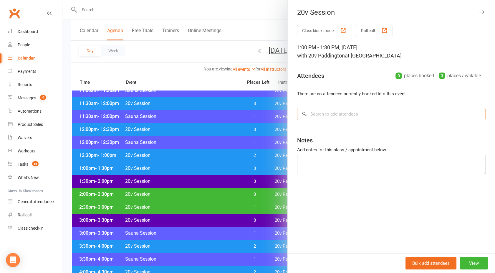
click at [328, 114] on input "search" at bounding box center [391, 114] width 188 height 12
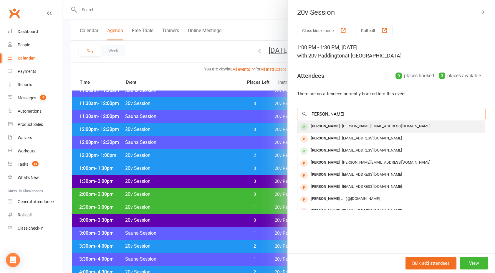
type input "[PERSON_NAME]"
click at [326, 126] on div "[PERSON_NAME]" at bounding box center [325, 126] width 34 height 9
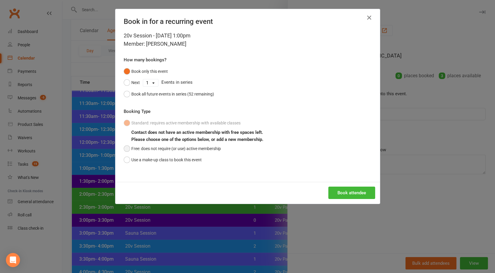
click at [145, 148] on button "Free: does not require (or use) active membership" at bounding box center [172, 148] width 97 height 11
click at [358, 192] on button "Book attendee" at bounding box center [351, 192] width 47 height 12
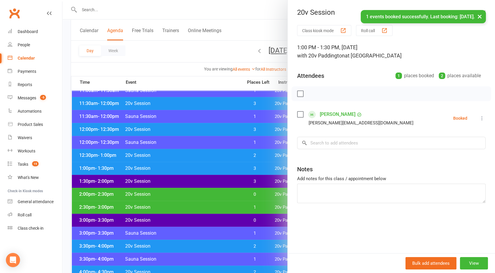
click at [324, 114] on link "[PERSON_NAME]" at bounding box center [338, 113] width 36 height 9
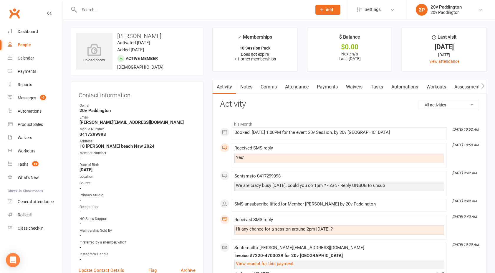
click at [321, 86] on link "Payments" at bounding box center [327, 87] width 29 height 14
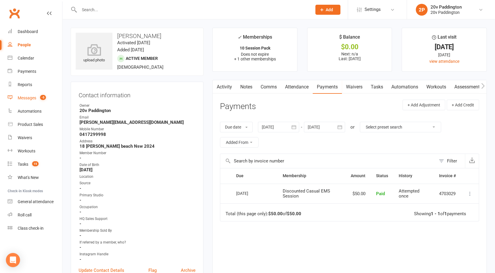
click at [37, 99] on link "Messages -5" at bounding box center [35, 97] width 54 height 13
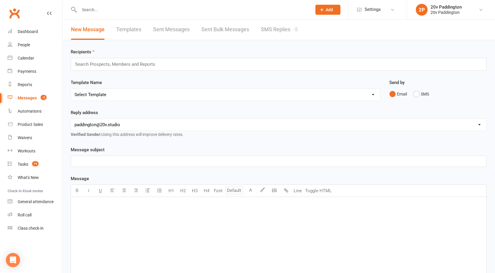
click at [277, 30] on link "SMS Replies -5" at bounding box center [279, 29] width 37 height 20
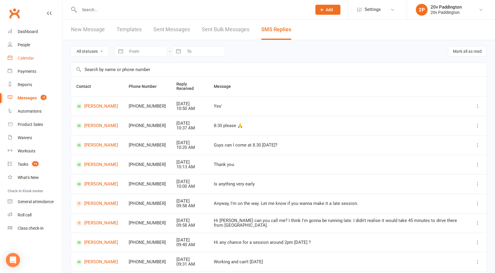
click at [40, 57] on link "Calendar" at bounding box center [35, 58] width 54 height 13
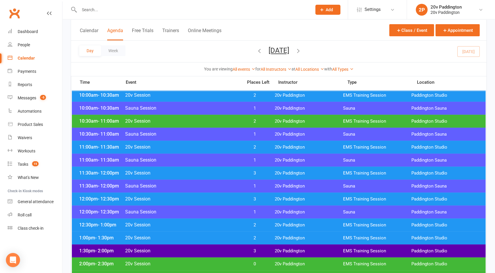
scroll to position [246, 0]
click at [213, 237] on span "20v Session" at bounding box center [182, 237] width 114 height 6
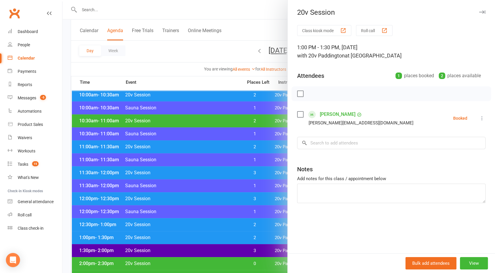
click at [213, 237] on div at bounding box center [278, 136] width 432 height 273
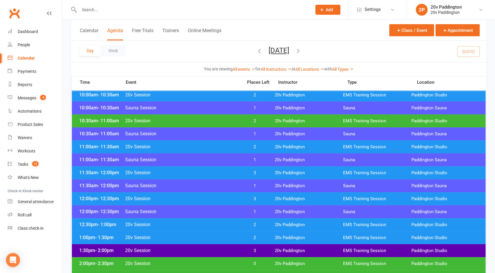
click at [205, 218] on div "12:30pm - 1:00pm 20v Session 2 20v Paddington EMS Training Session [GEOGRAPHIC_…" at bounding box center [279, 224] width 414 height 13
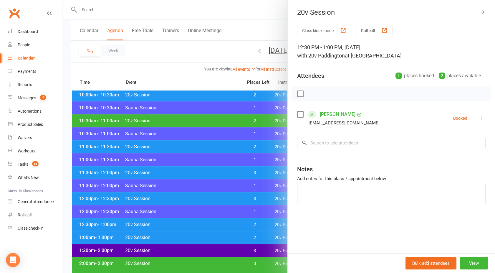
click at [205, 218] on div at bounding box center [278, 136] width 432 height 273
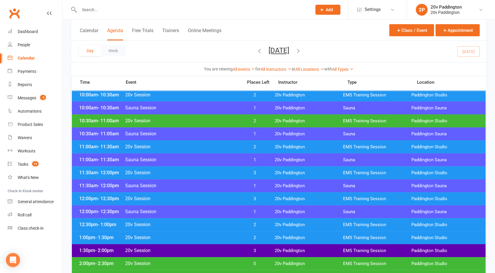
click at [201, 198] on span "20v Session" at bounding box center [182, 198] width 114 height 6
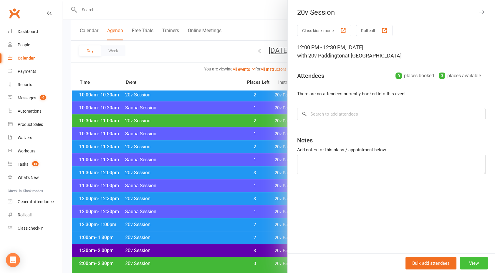
click at [467, 262] on button "View" at bounding box center [474, 263] width 28 height 12
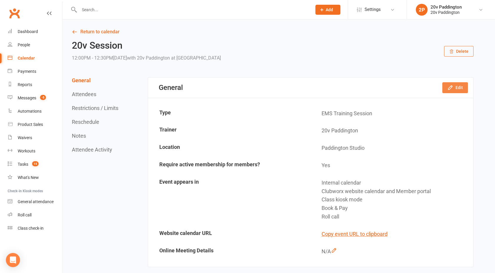
click at [454, 85] on button "Edit" at bounding box center [455, 87] width 26 height 11
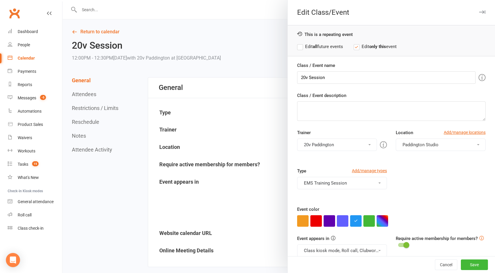
scroll to position [8, 0]
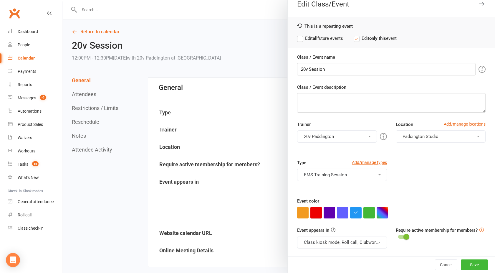
click at [310, 214] on button "button" at bounding box center [315, 212] width 11 height 11
click at [321, 246] on button "Class kiosk mode, Roll call, Clubworx website calendar and Member portal" at bounding box center [342, 242] width 90 height 12
click at [322, 251] on link "Clubworx website calendar and Member portal" at bounding box center [350, 256] width 106 height 12
click at [463, 259] on button "Save" at bounding box center [474, 264] width 27 height 11
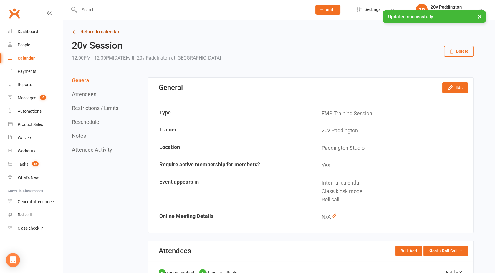
click at [90, 31] on link "Return to calendar" at bounding box center [272, 32] width 401 height 8
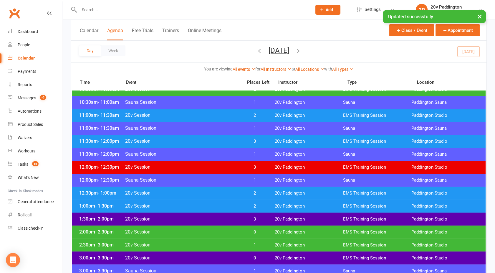
scroll to position [298, 0]
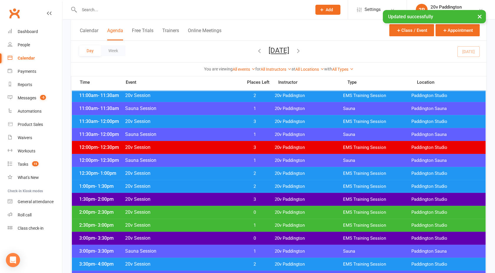
click at [202, 196] on span "20v Session" at bounding box center [182, 199] width 114 height 6
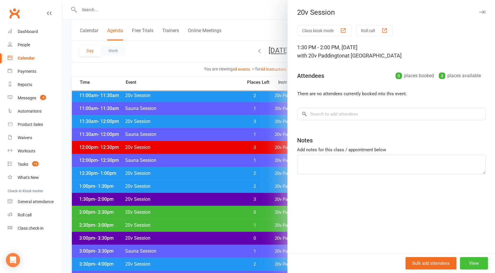
click at [478, 262] on button "View" at bounding box center [474, 263] width 28 height 12
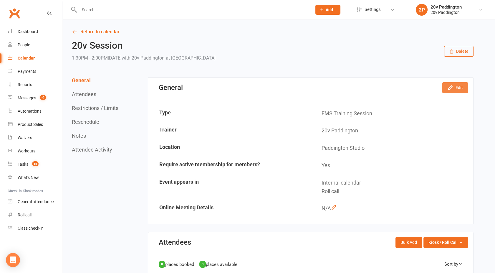
click at [454, 89] on button "Edit" at bounding box center [455, 87] width 26 height 11
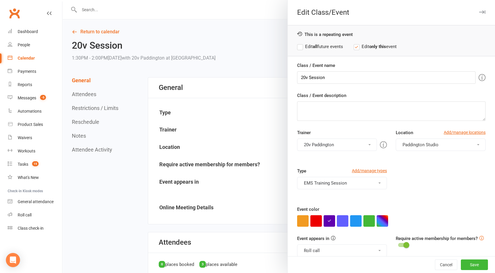
scroll to position [8, 0]
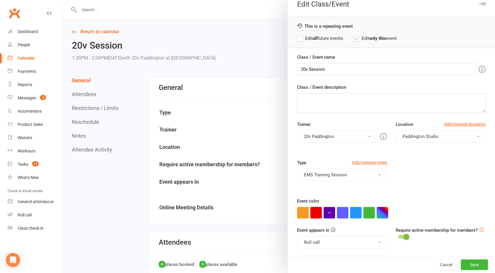
click at [310, 214] on button "button" at bounding box center [315, 212] width 11 height 11
click at [462, 265] on button "Save" at bounding box center [474, 264] width 27 height 11
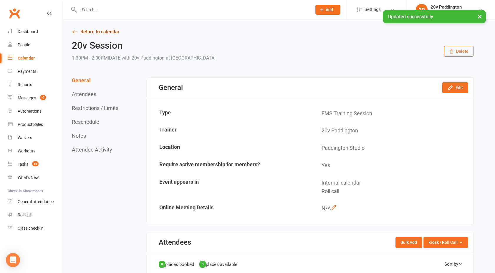
click at [91, 31] on link "Return to calendar" at bounding box center [272, 32] width 401 height 8
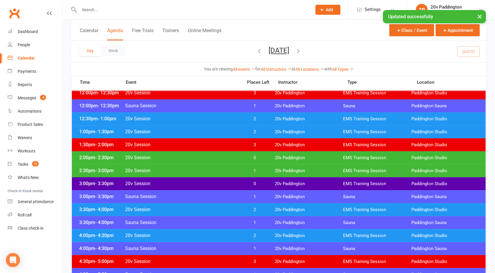
scroll to position [352, 0]
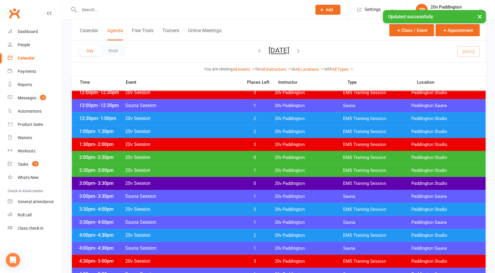
click at [216, 181] on span "20v Session" at bounding box center [182, 183] width 114 height 6
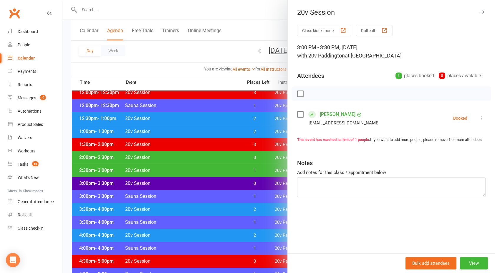
click at [216, 181] on div at bounding box center [278, 136] width 432 height 273
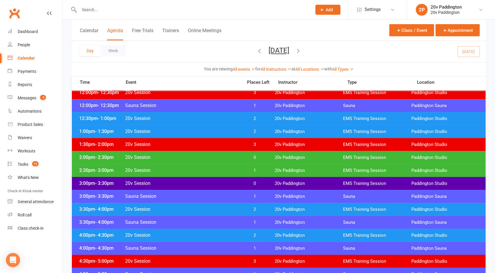
click at [206, 166] on div "2:30pm - 3:00pm 20v Session 1 20v Paddington EMS Training Session [GEOGRAPHIC_D…" at bounding box center [279, 170] width 414 height 13
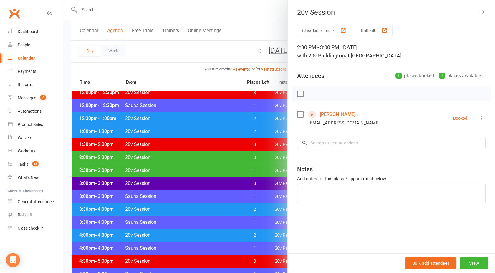
click at [206, 166] on div at bounding box center [278, 136] width 432 height 273
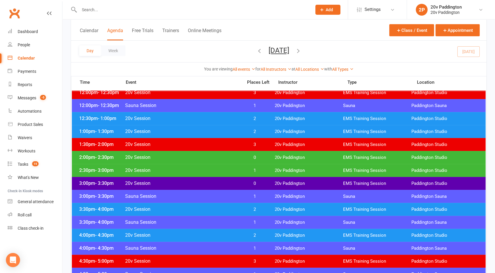
click at [202, 159] on span "20v Session" at bounding box center [182, 157] width 114 height 6
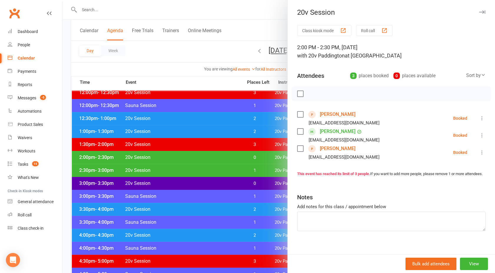
click at [202, 159] on div at bounding box center [278, 136] width 432 height 273
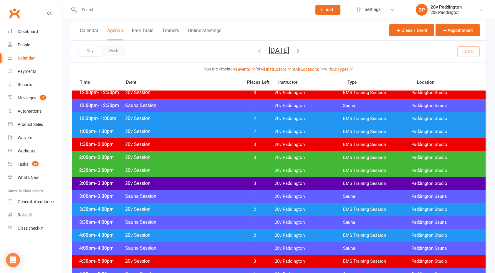
click at [205, 173] on div "2:30pm - 3:00pm 20v Session 1 20v Paddington EMS Training Session [GEOGRAPHIC_D…" at bounding box center [279, 170] width 414 height 13
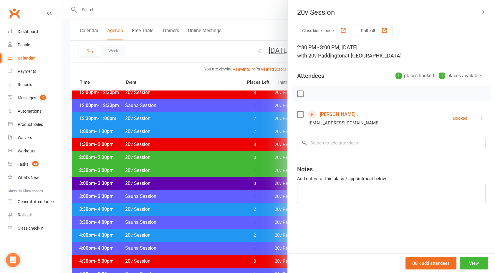
click at [205, 173] on div at bounding box center [278, 136] width 432 height 273
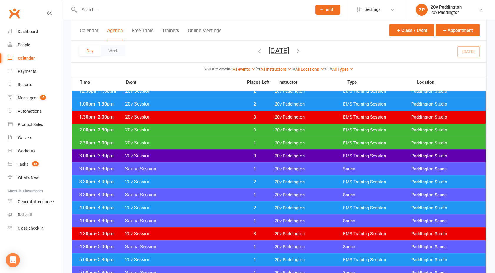
scroll to position [380, 0]
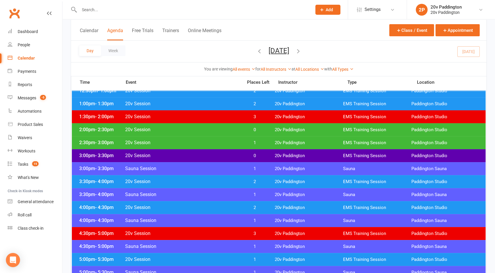
click at [206, 177] on div "3:30pm - 4:00pm 20v Session 2 20v Paddington EMS Training Session [GEOGRAPHIC_D…" at bounding box center [279, 181] width 414 height 13
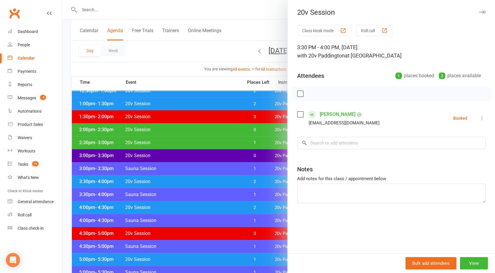
click at [206, 177] on div at bounding box center [278, 136] width 432 height 273
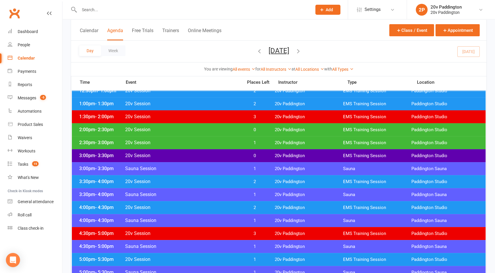
click at [210, 180] on span "20v Session" at bounding box center [182, 181] width 114 height 6
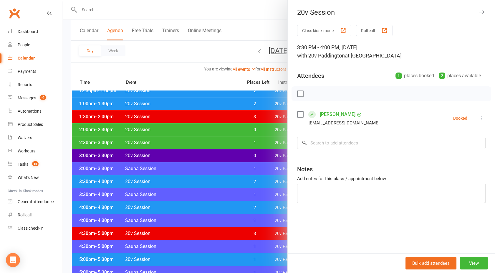
click at [210, 180] on div at bounding box center [278, 136] width 432 height 273
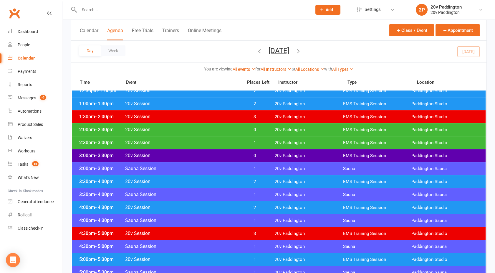
click at [212, 203] on div "4:00pm - 4:30pm 20v Session 2 20v Paddington EMS Training Session [GEOGRAPHIC_D…" at bounding box center [279, 207] width 414 height 13
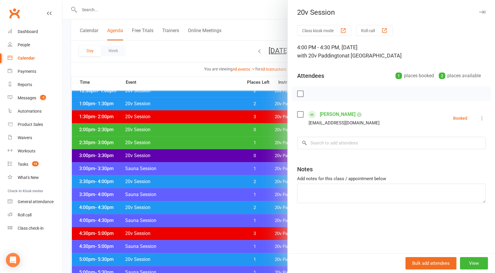
click at [212, 203] on div at bounding box center [278, 136] width 432 height 273
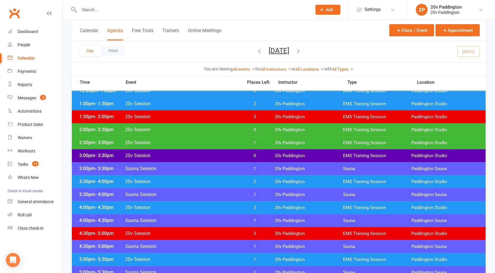
click at [200, 180] on span "20v Session" at bounding box center [182, 181] width 114 height 6
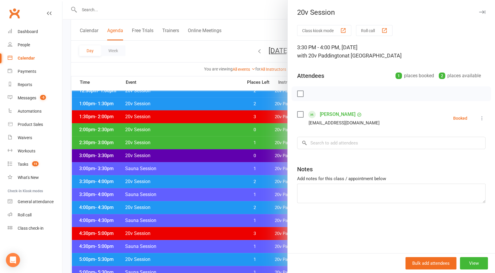
click at [331, 115] on link "[PERSON_NAME]" at bounding box center [338, 113] width 36 height 9
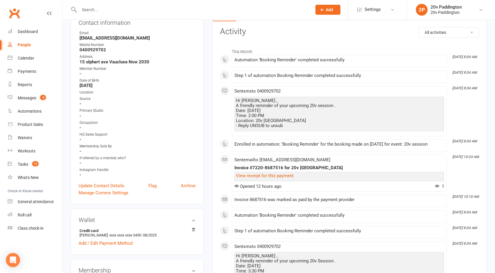
scroll to position [19, 0]
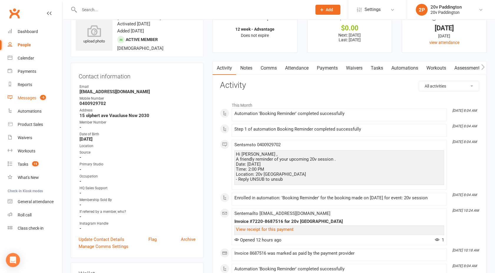
click at [26, 97] on div "Messages" at bounding box center [27, 97] width 19 height 5
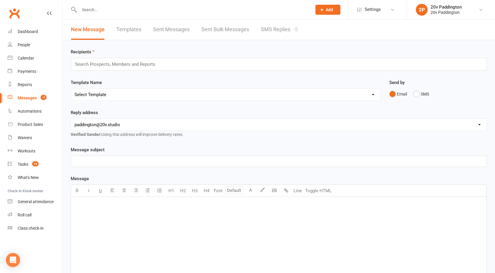
click at [283, 44] on div "Recipients Search Prospects, Members and Reports Template Name Select Template …" at bounding box center [278, 207] width 432 height 334
click at [277, 33] on link "SMS Replies -5" at bounding box center [279, 29] width 37 height 20
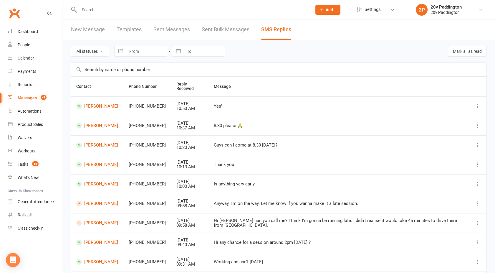
click at [34, 93] on link "Messages -5" at bounding box center [35, 97] width 54 height 13
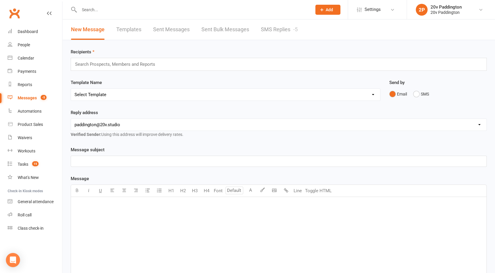
click at [265, 33] on link "SMS Replies -5" at bounding box center [279, 29] width 37 height 20
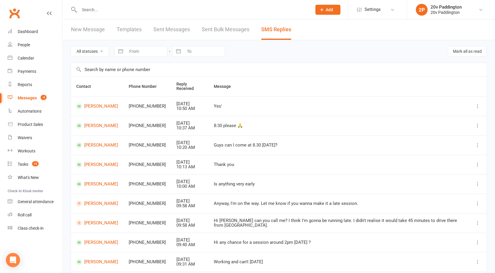
click at [40, 94] on link "Messages -5" at bounding box center [35, 97] width 54 height 13
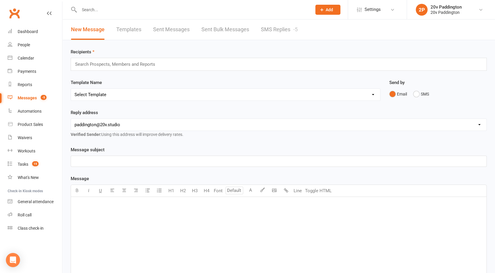
click at [291, 29] on link "SMS Replies -5" at bounding box center [279, 29] width 37 height 20
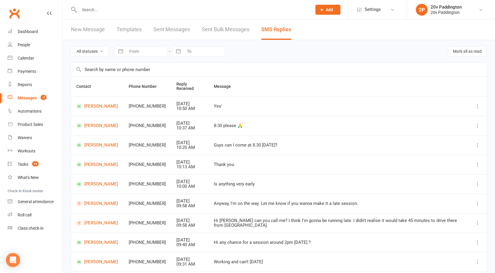
click at [27, 95] on link "Messages -5" at bounding box center [35, 97] width 54 height 13
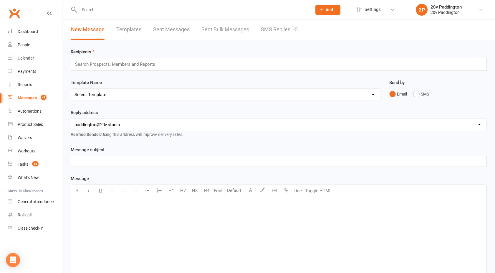
click at [281, 21] on link "SMS Replies -5" at bounding box center [279, 29] width 37 height 20
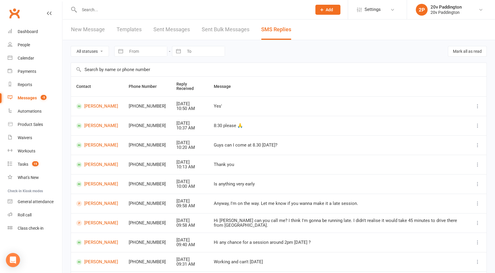
click at [93, 53] on select "All statuses Read only Unread only" at bounding box center [90, 51] width 38 height 10
select select "unread_only"
click at [71, 46] on select "All statuses Read only Unread only" at bounding box center [90, 51] width 38 height 10
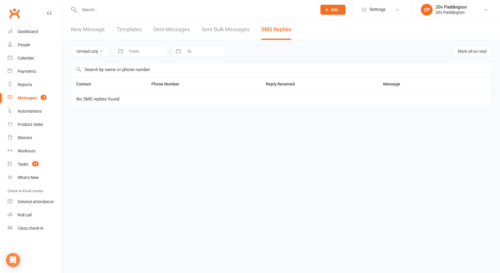
click at [82, 50] on select "All statuses Read only Unread only" at bounding box center [90, 51] width 38 height 10
select select
click at [71, 46] on select "All statuses Read only Unread only" at bounding box center [90, 51] width 38 height 10
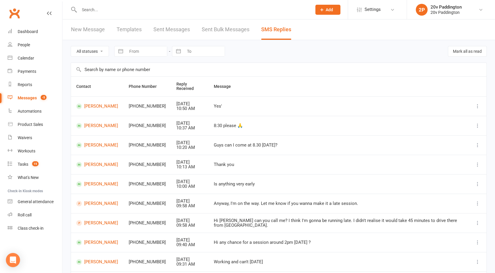
click at [31, 98] on div "Messages" at bounding box center [27, 97] width 19 height 5
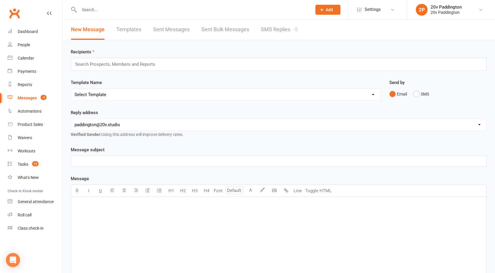
click at [276, 29] on link "SMS Replies -5" at bounding box center [279, 29] width 37 height 20
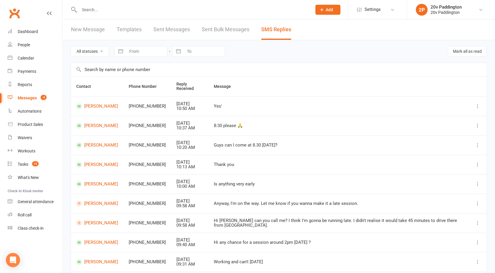
click at [29, 97] on div "Messages" at bounding box center [27, 97] width 19 height 5
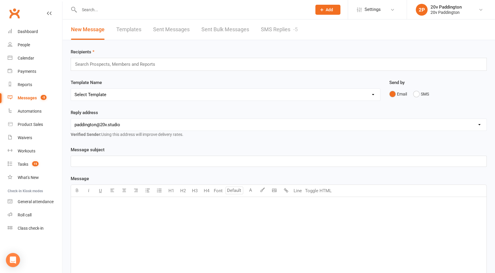
click at [270, 26] on link "SMS Replies -5" at bounding box center [279, 29] width 37 height 20
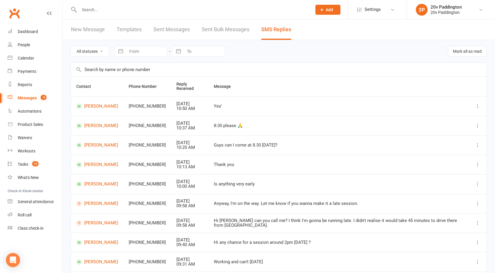
click at [107, 7] on input "text" at bounding box center [192, 10] width 230 height 8
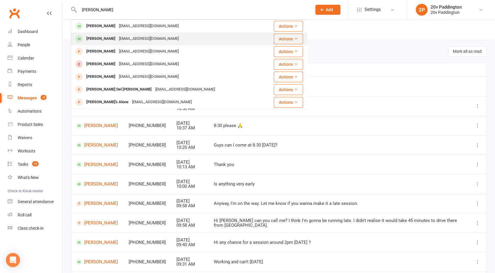
type input "[PERSON_NAME]"
click at [117, 42] on div "[EMAIL_ADDRESS][DOMAIN_NAME]" at bounding box center [148, 38] width 63 height 9
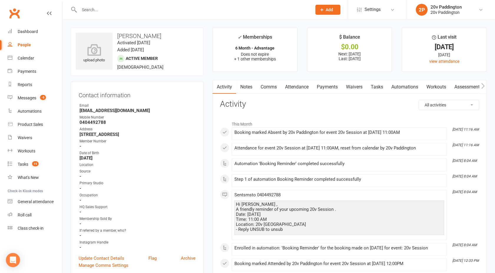
click at [293, 91] on link "Attendance" at bounding box center [297, 87] width 32 height 14
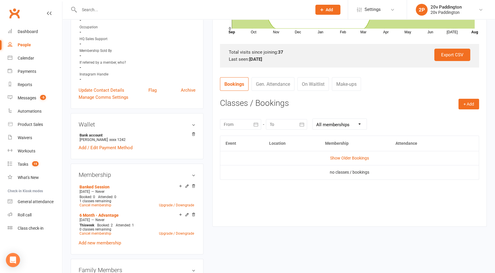
scroll to position [168, 0]
click at [344, 158] on link "Show Older Bookings" at bounding box center [349, 157] width 39 height 5
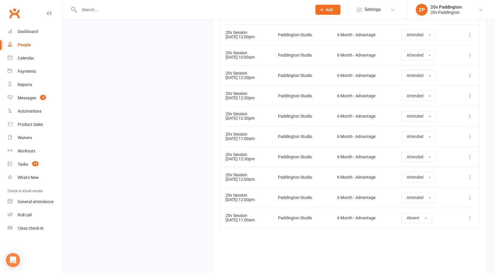
scroll to position [938, 0]
